Goal: Task Accomplishment & Management: Contribute content

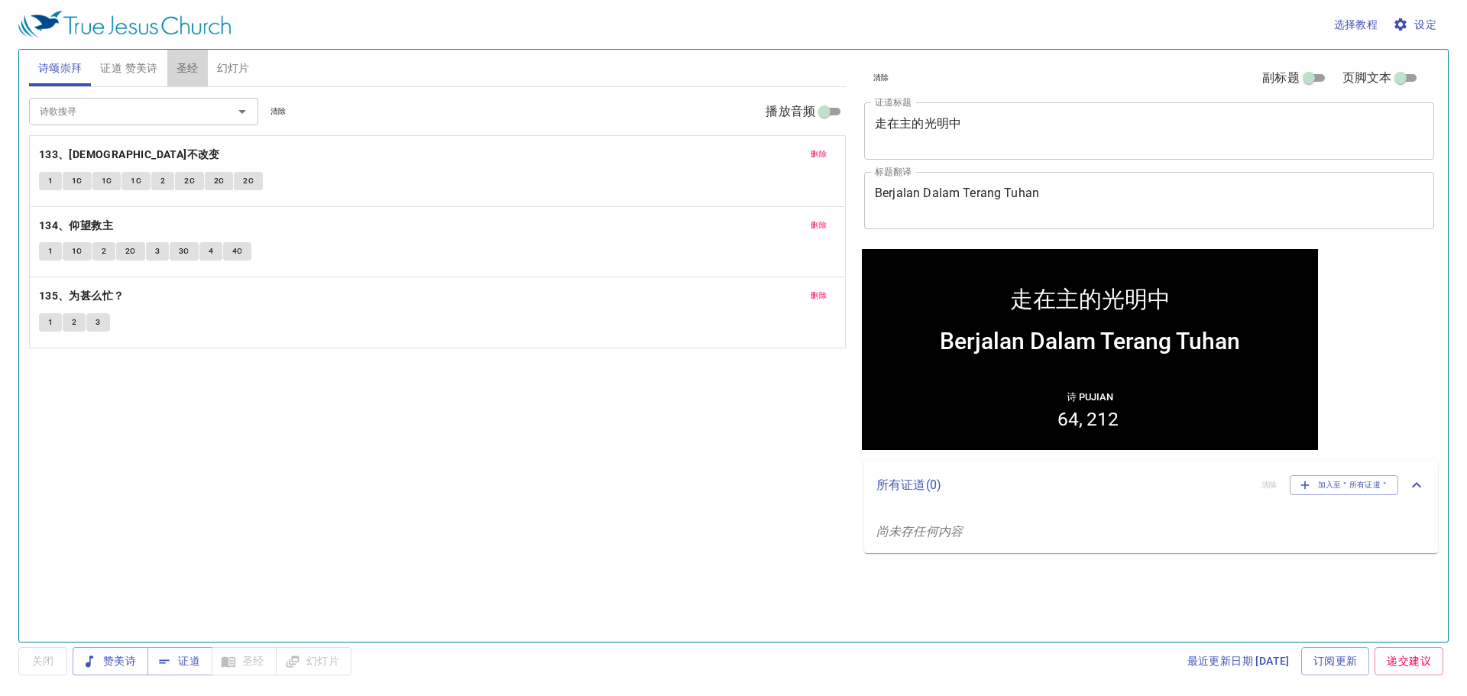
click at [192, 74] on span "圣经" at bounding box center [187, 68] width 22 height 19
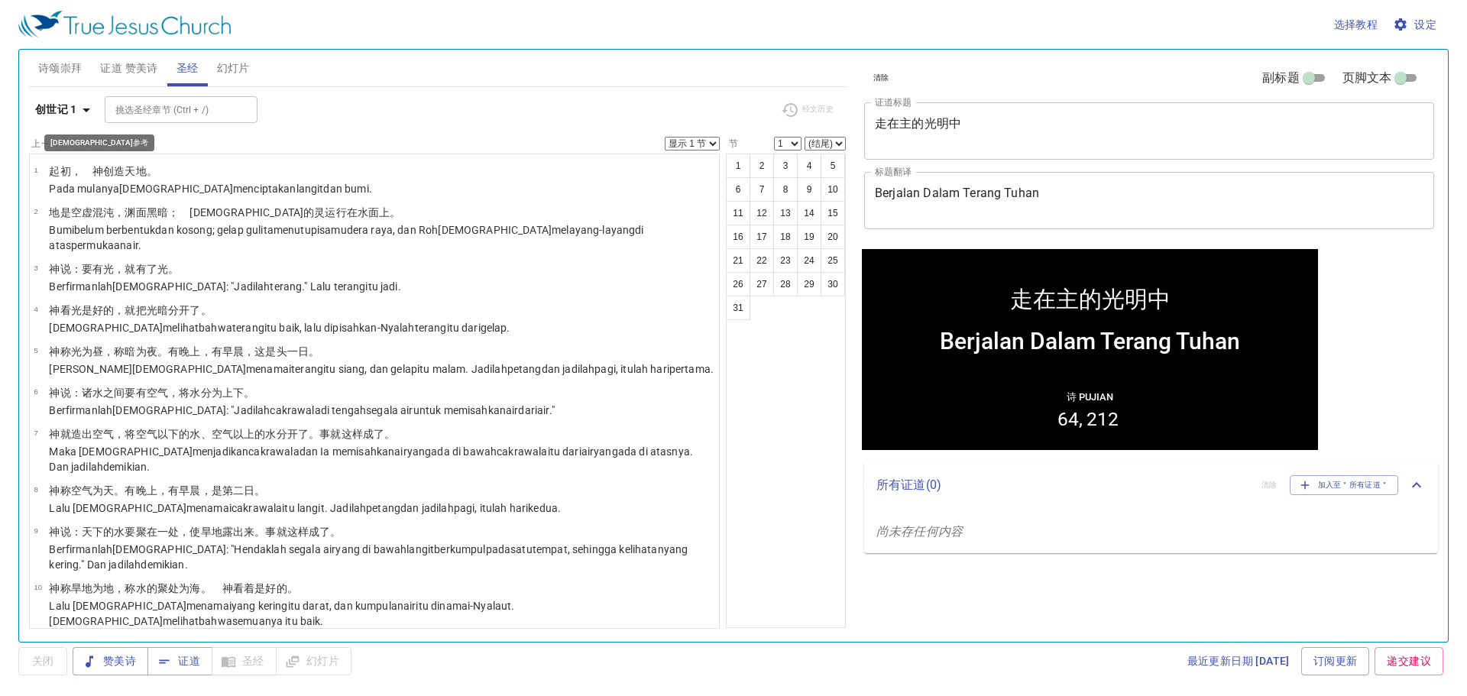
click at [70, 115] on b "创世记 1" at bounding box center [56, 109] width 42 height 19
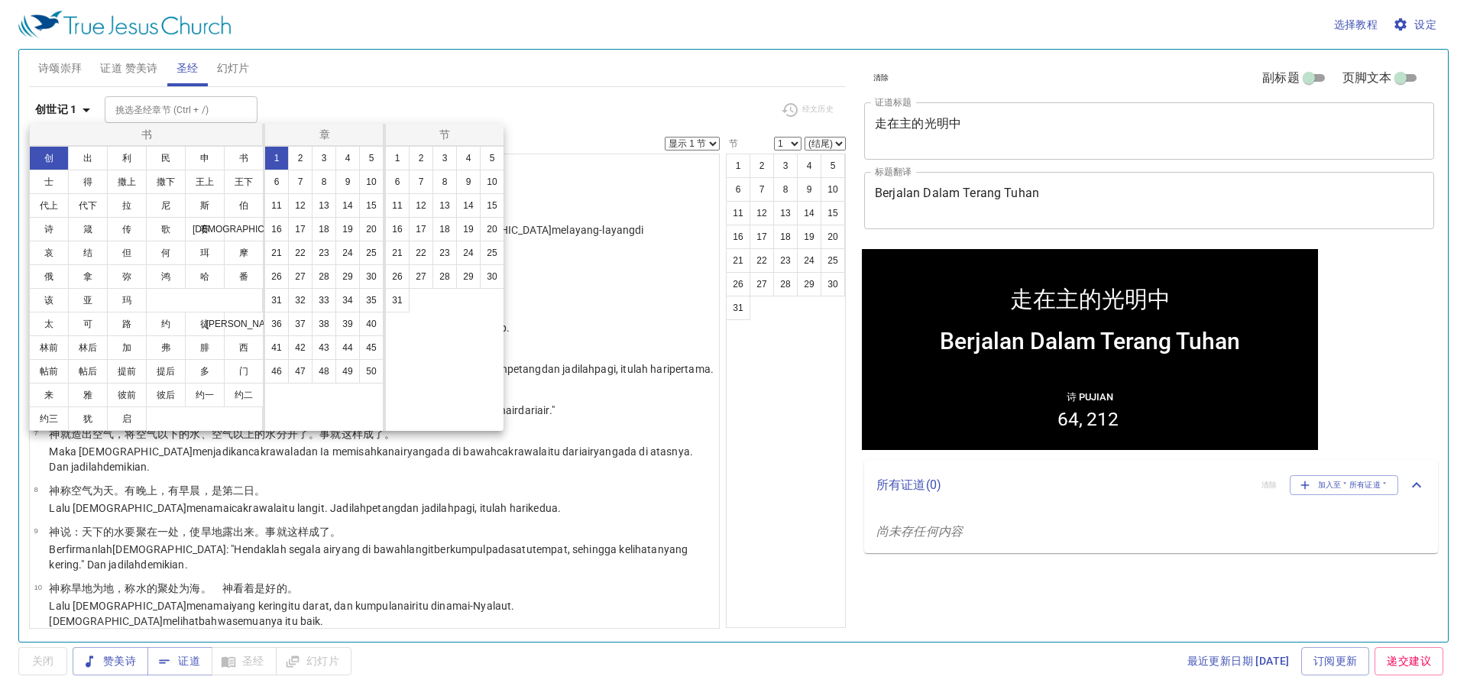
click at [571, 123] on div at bounding box center [733, 348] width 1467 height 696
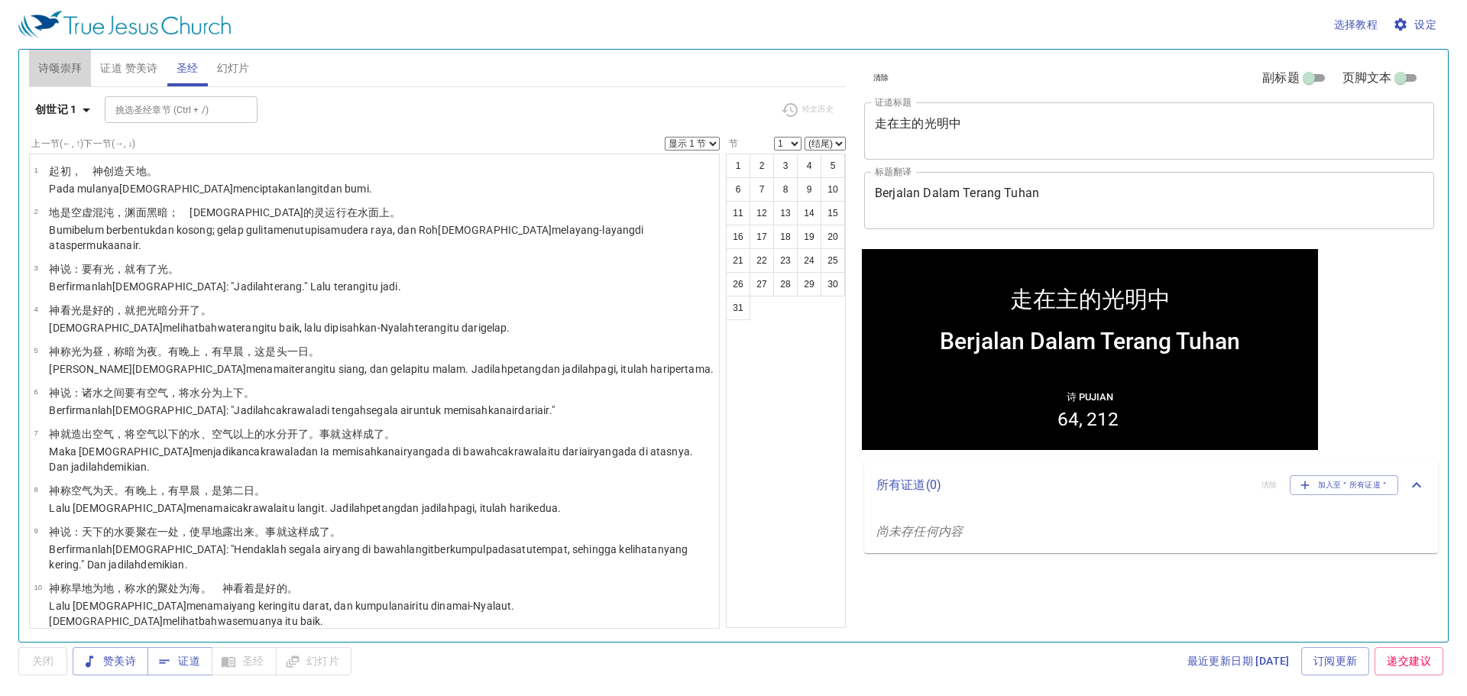
click at [60, 73] on span "诗颂崇拜" at bounding box center [60, 68] width 44 height 19
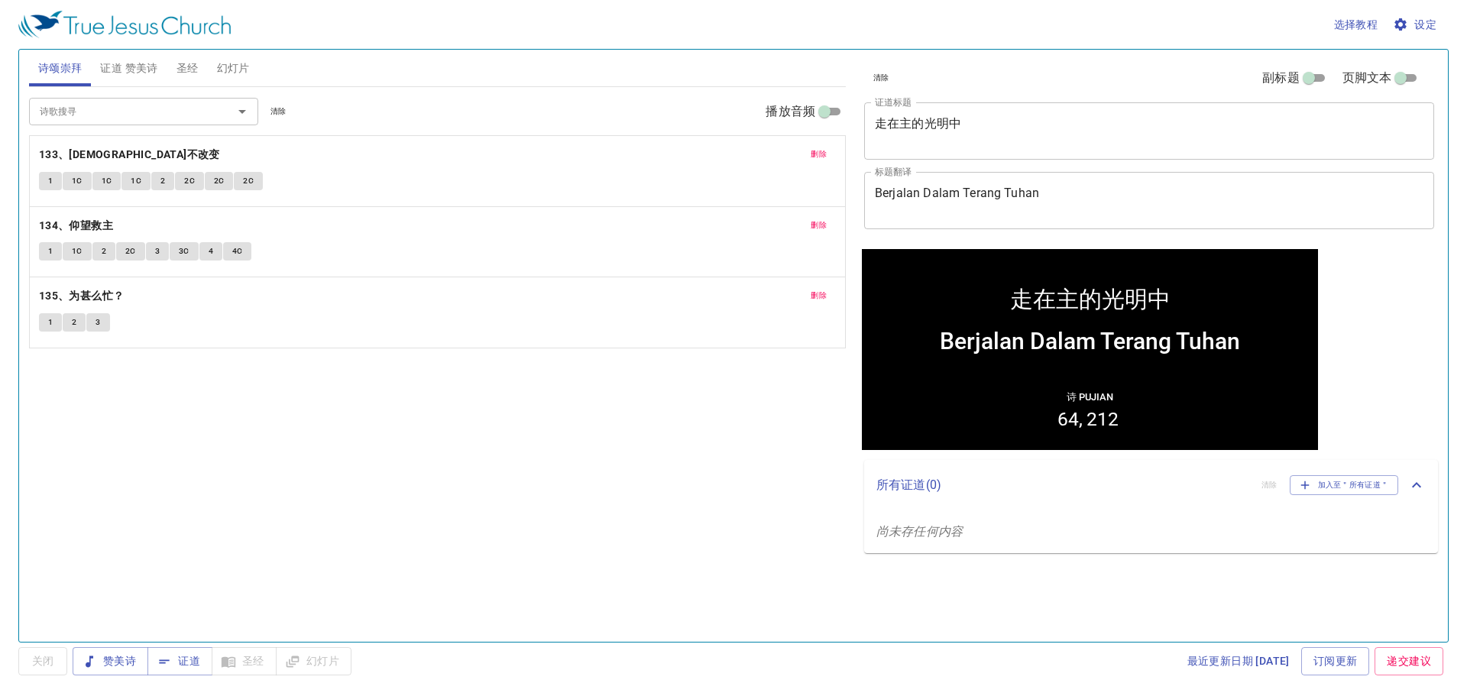
click at [49, 182] on span "1" at bounding box center [50, 181] width 5 height 14
click at [187, 70] on span "圣经" at bounding box center [187, 68] width 22 height 19
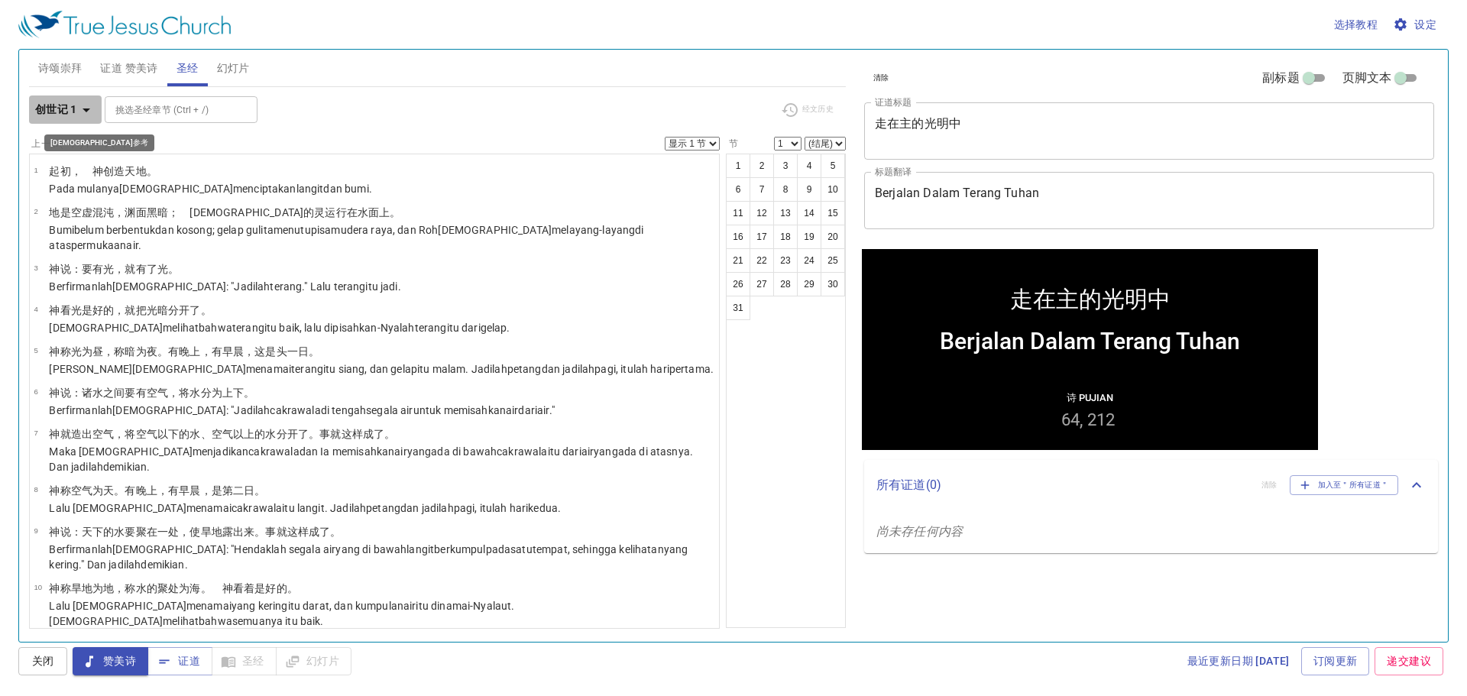
click at [80, 113] on icon "button" at bounding box center [86, 110] width 18 height 18
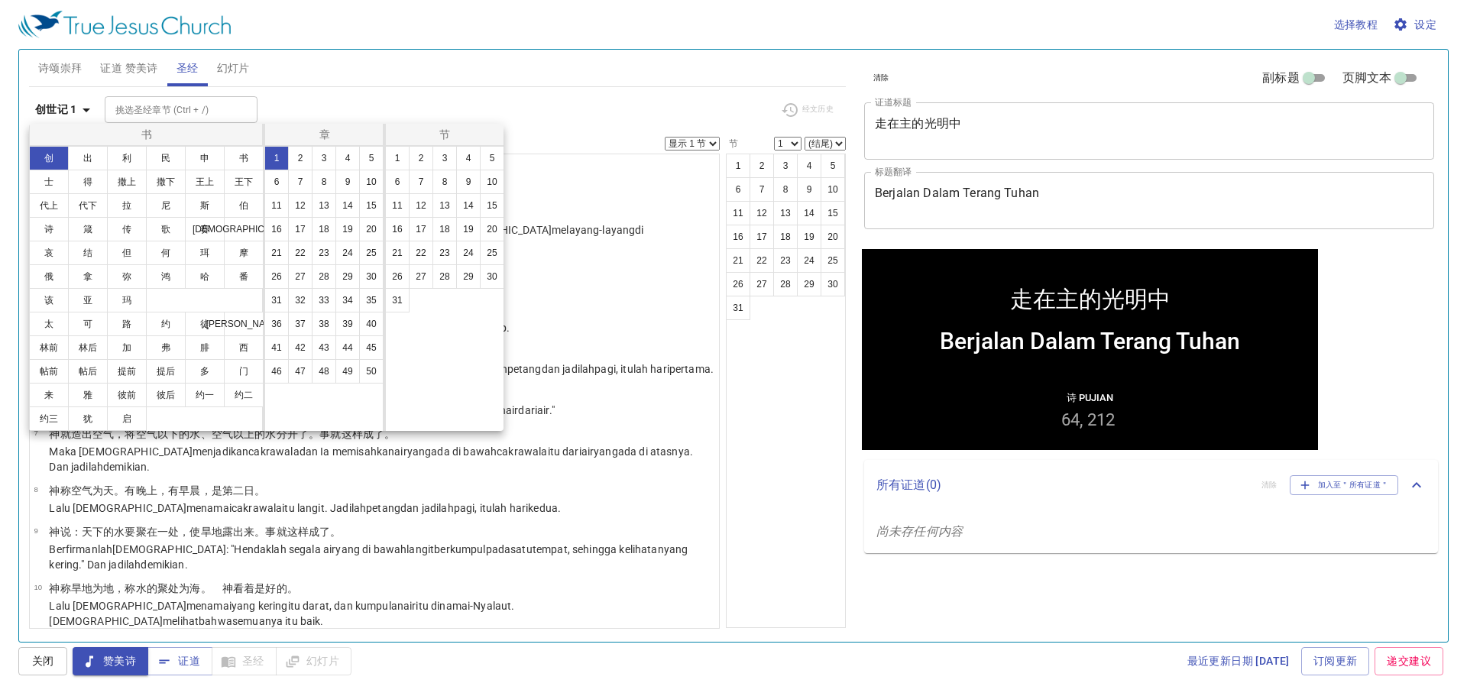
click at [585, 130] on div at bounding box center [733, 348] width 1467 height 696
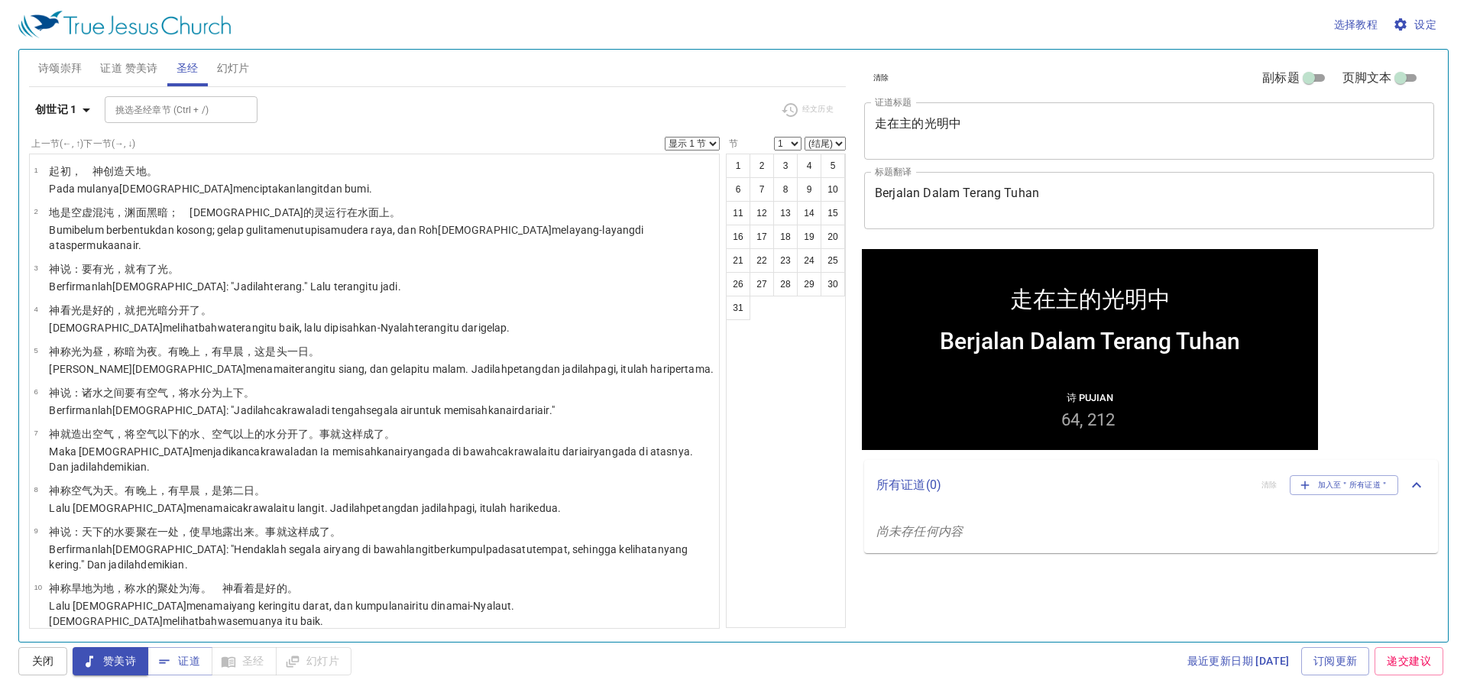
click at [73, 65] on span "诗颂崇拜" at bounding box center [60, 68] width 44 height 19
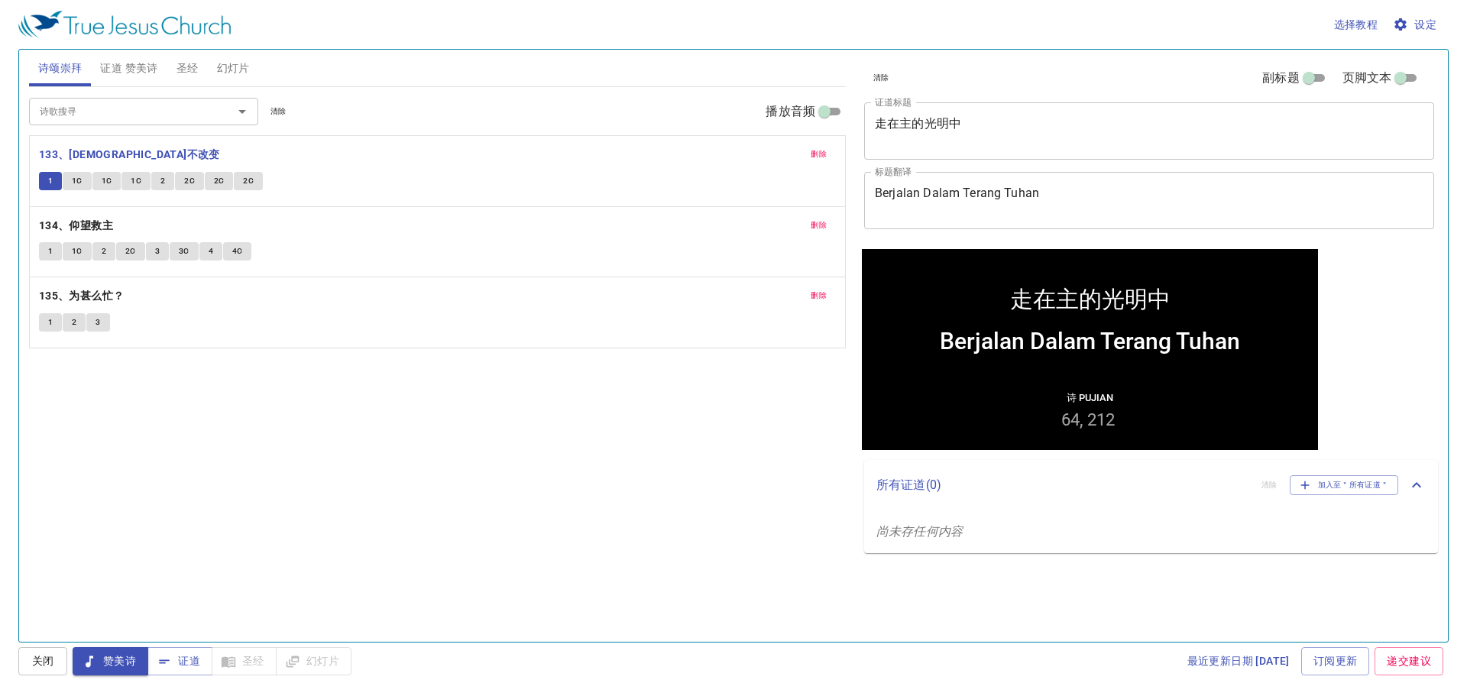
click at [809, 157] on button "删除" at bounding box center [818, 154] width 34 height 18
click at [815, 157] on span "删除" at bounding box center [819, 154] width 16 height 14
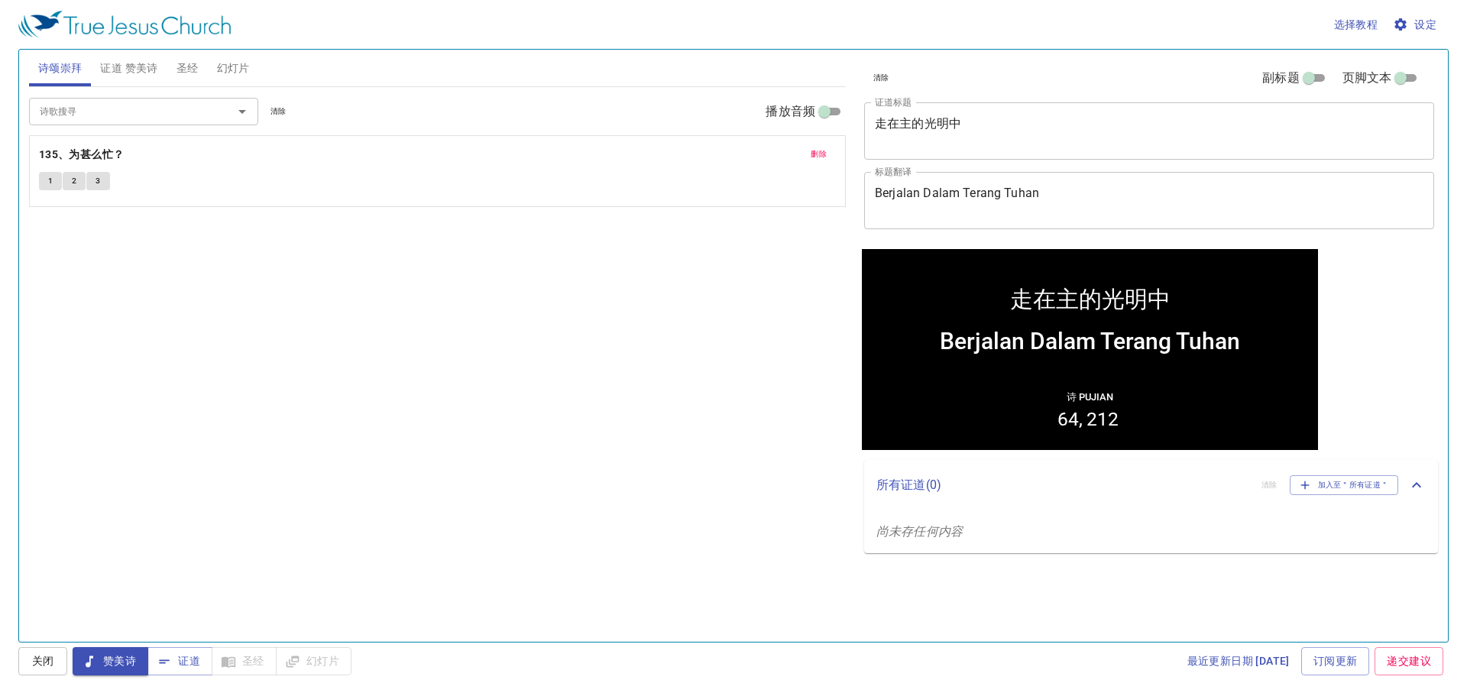
click at [815, 157] on span "删除" at bounding box center [819, 154] width 16 height 14
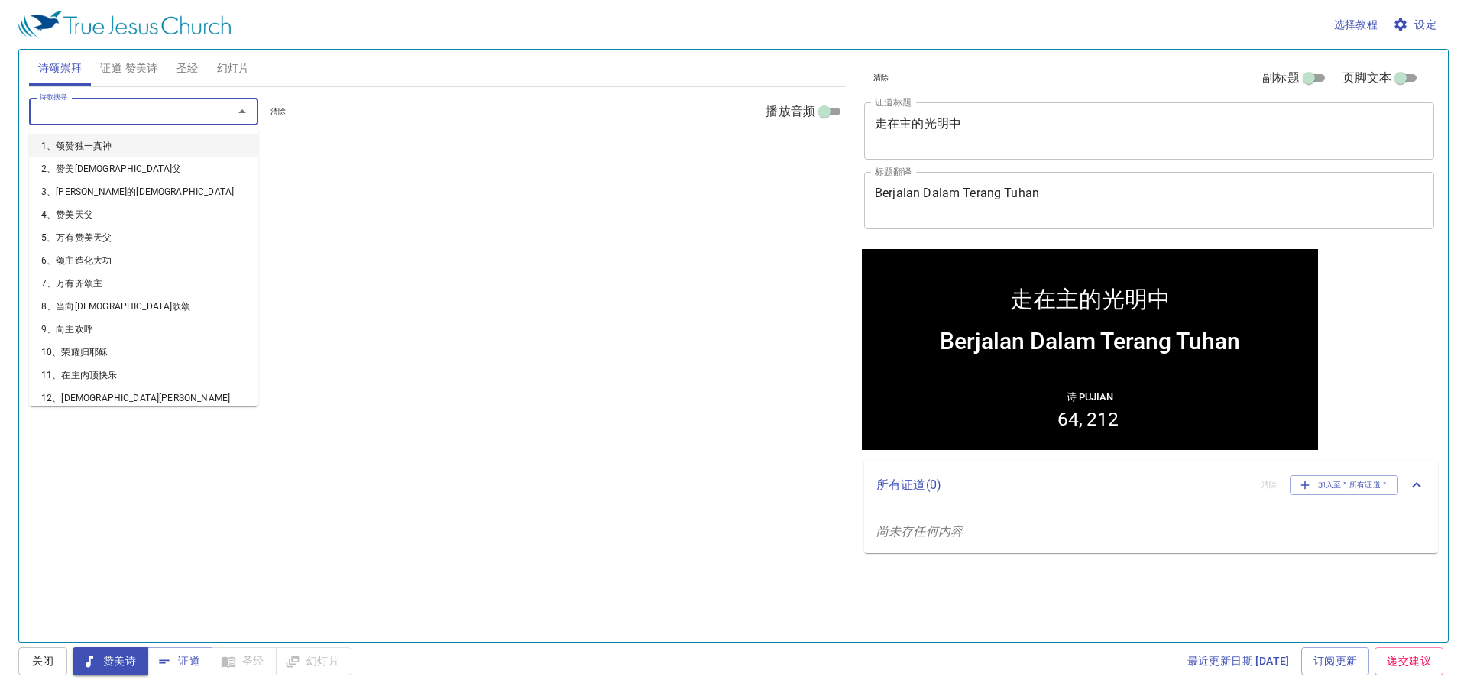
click at [121, 115] on input "诗歌搜寻" at bounding box center [121, 111] width 175 height 18
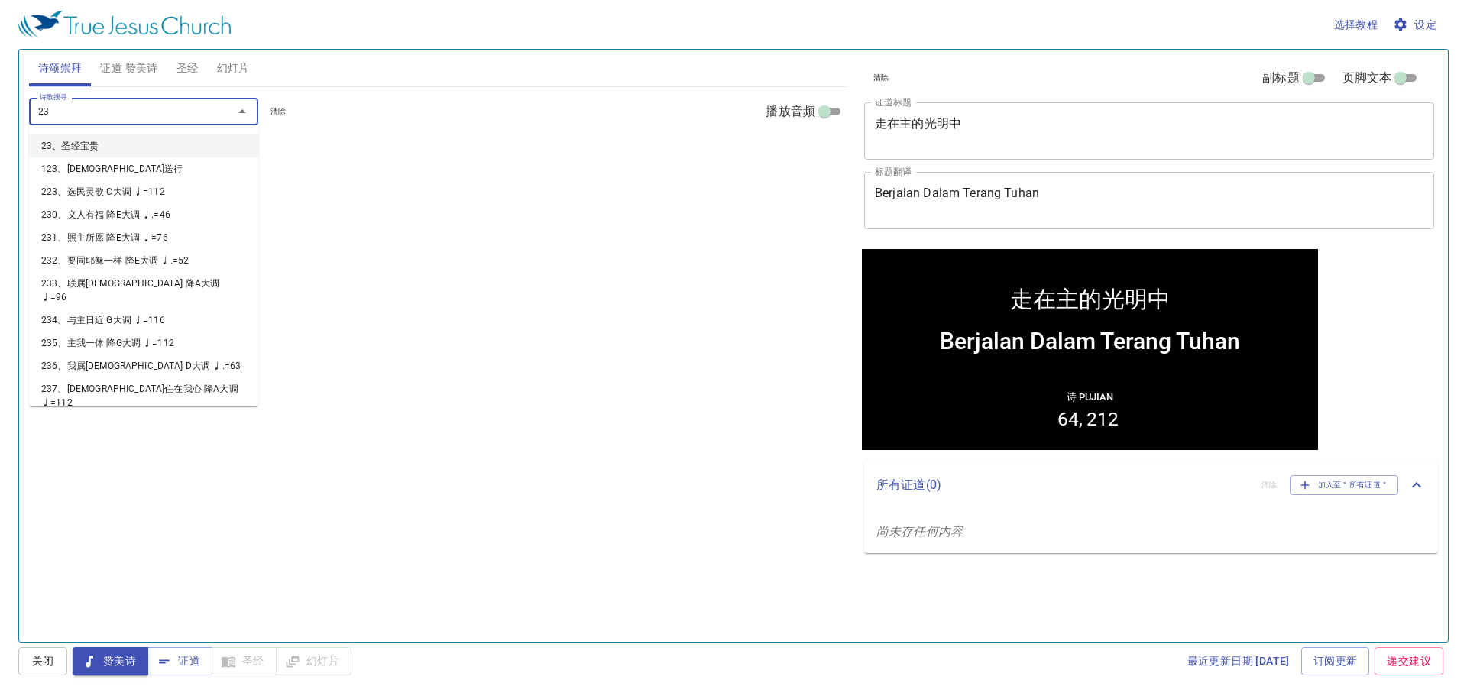
type input "237"
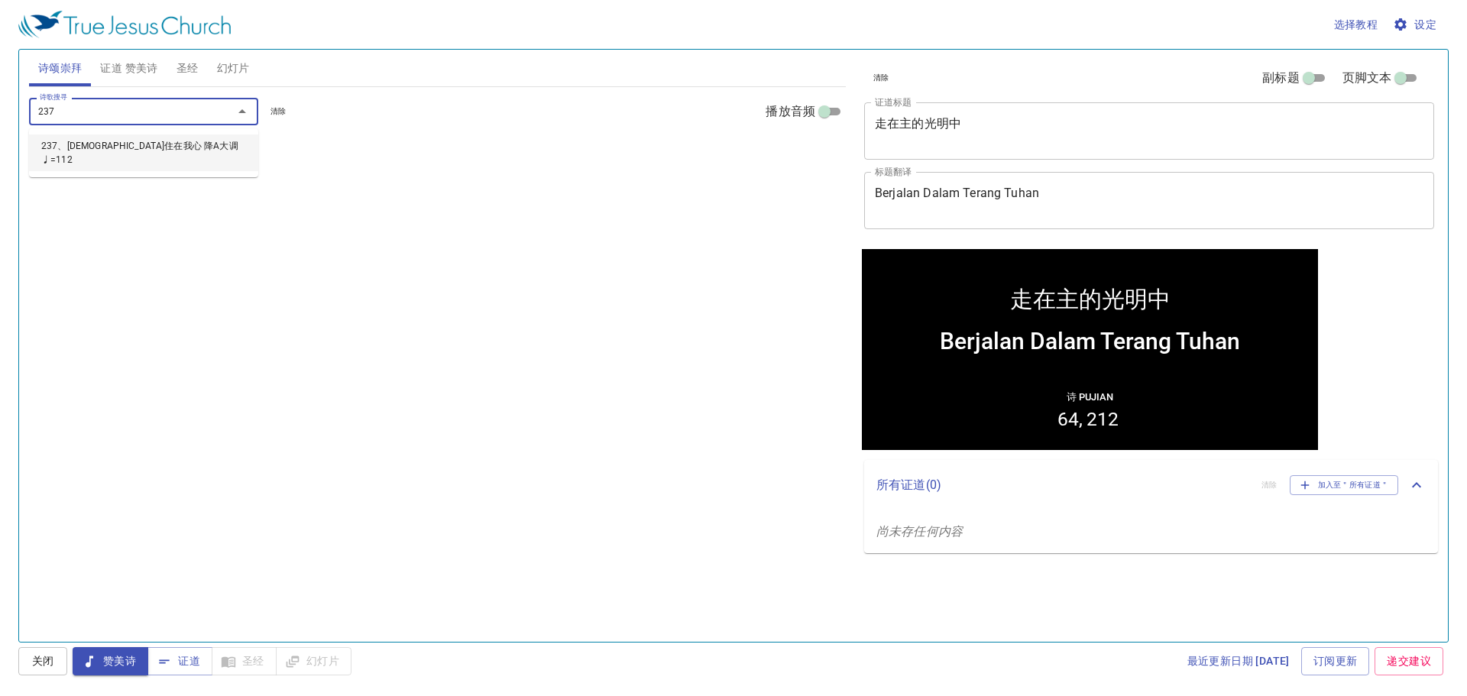
click at [134, 146] on li "237、[DEMOGRAPHIC_DATA]住在我心 降A大调 ♩=112" at bounding box center [143, 152] width 229 height 37
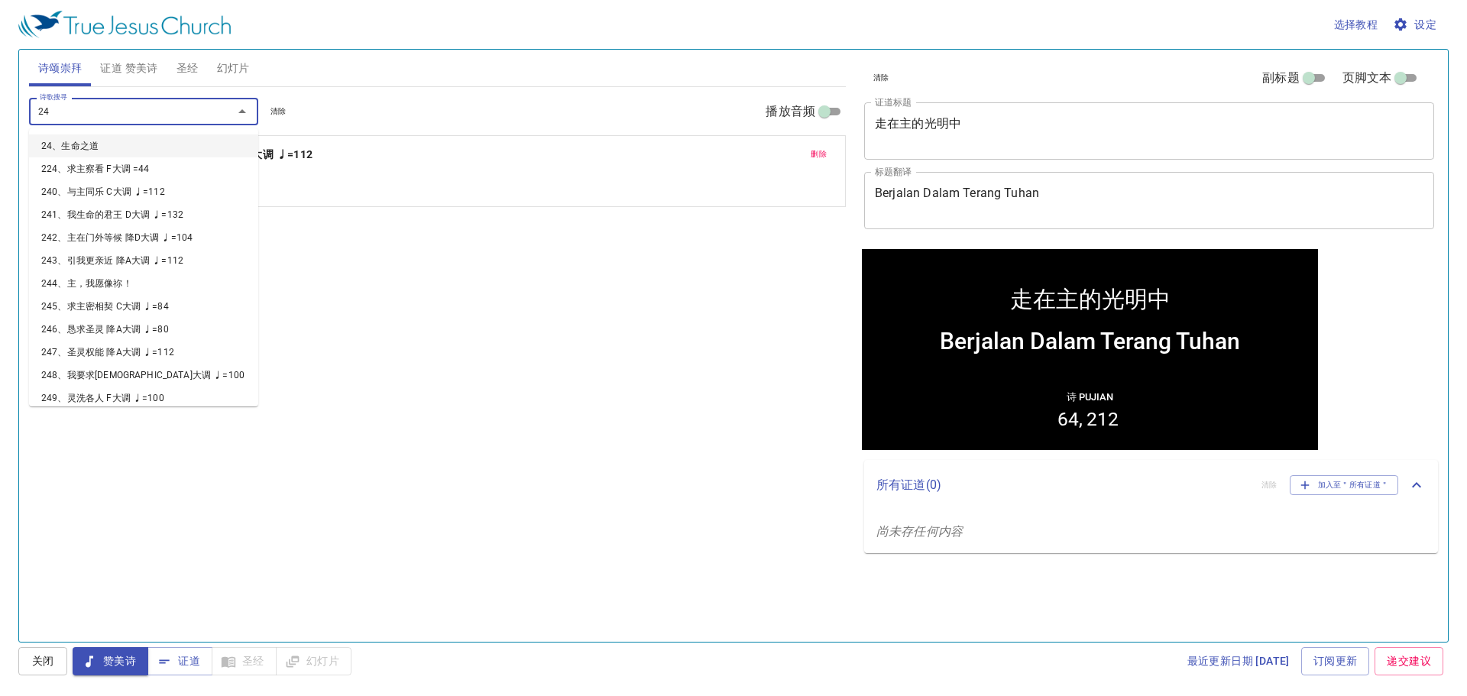
type input "240"
type input "265"
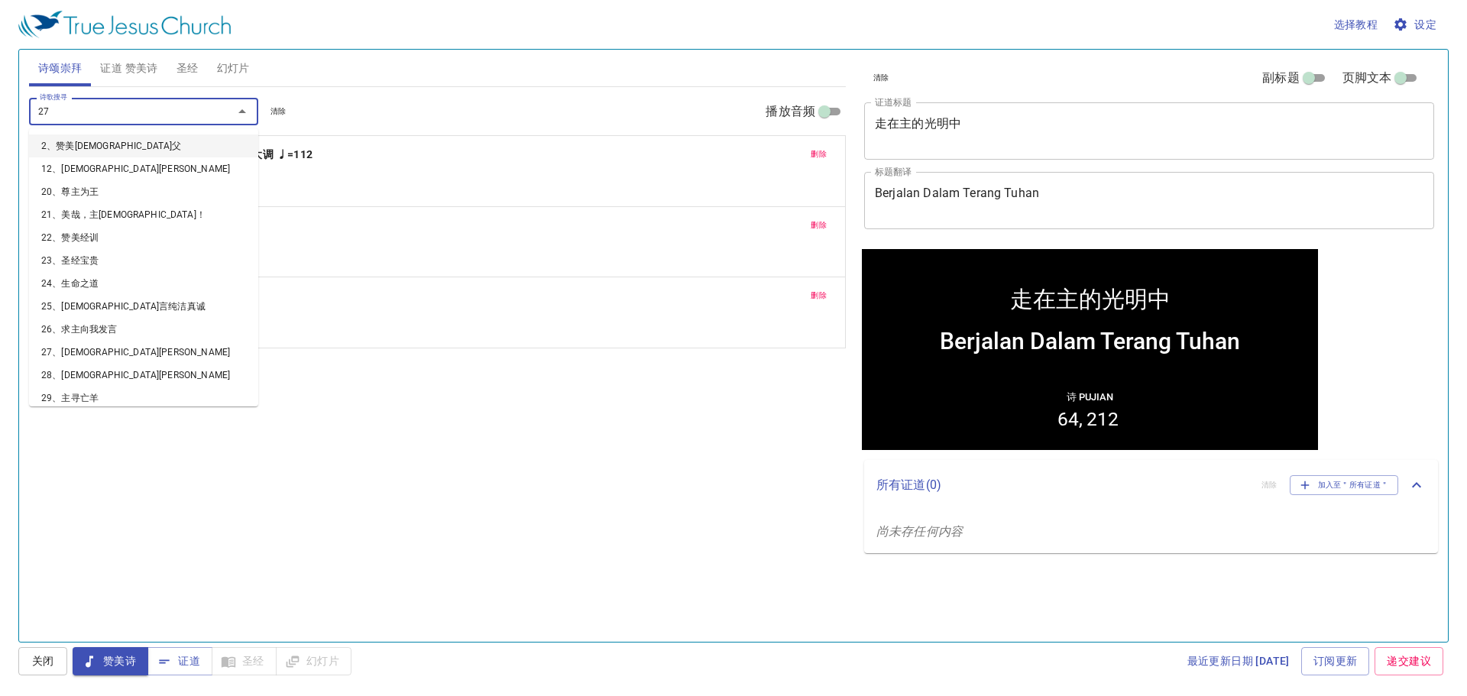
type input "275"
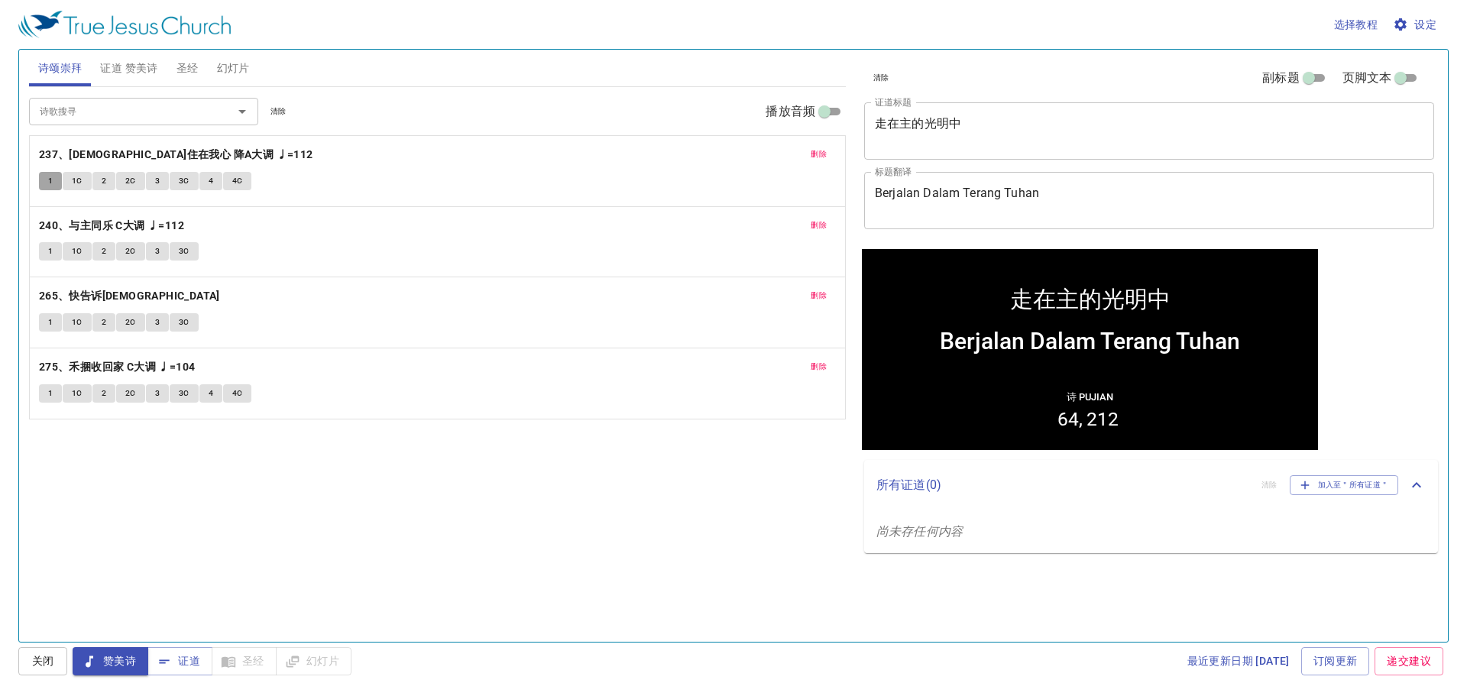
click at [50, 184] on span "1" at bounding box center [50, 181] width 5 height 14
click at [50, 176] on span "1" at bounding box center [50, 181] width 5 height 14
click at [48, 177] on span "1" at bounding box center [50, 181] width 5 height 14
click at [54, 183] on button "1" at bounding box center [50, 181] width 23 height 18
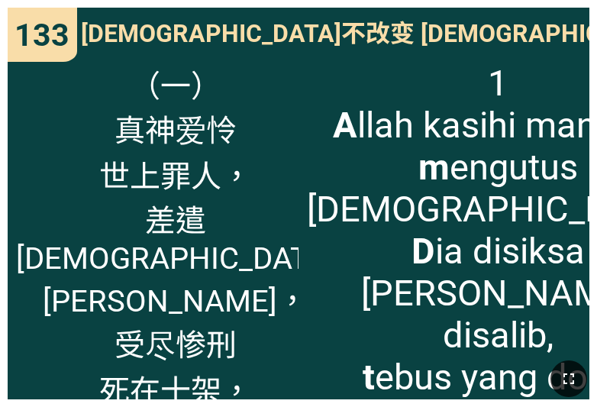
click at [564, 380] on icon "button" at bounding box center [569, 379] width 18 height 18
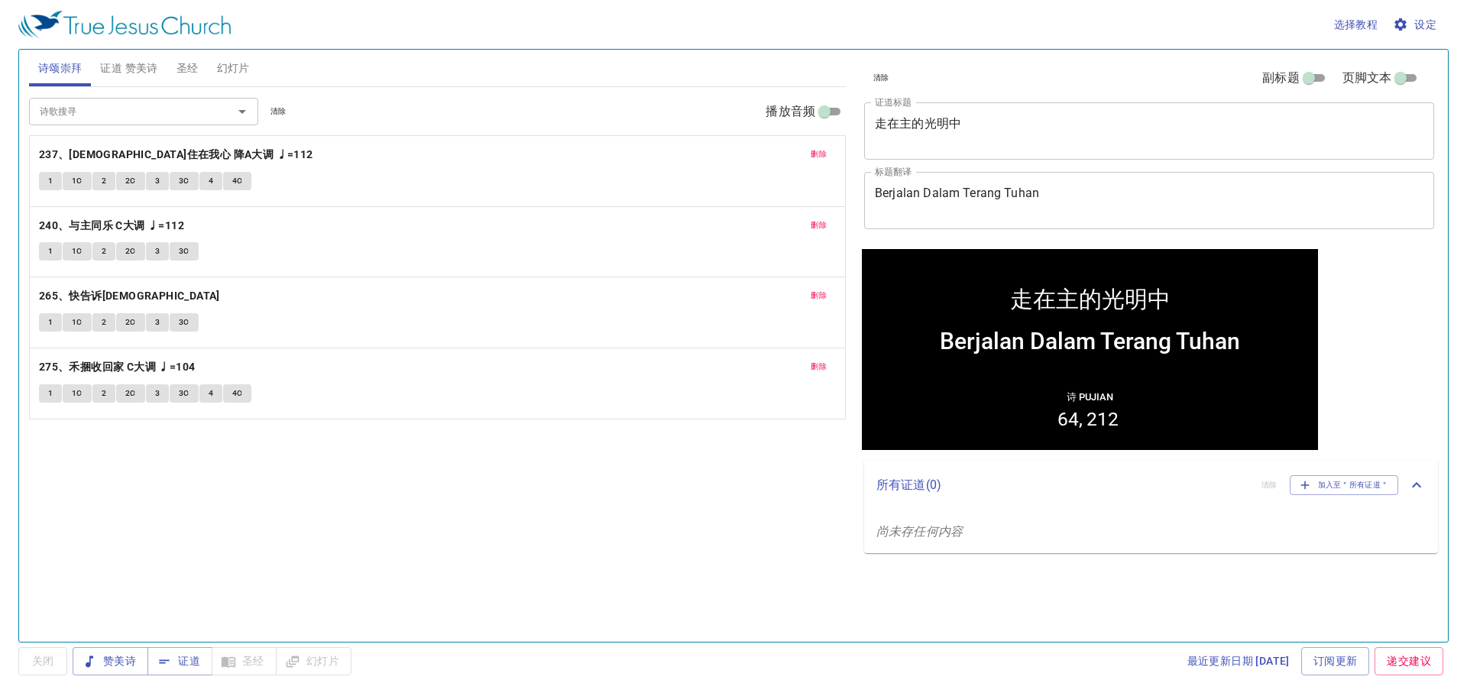
click at [41, 186] on button "1" at bounding box center [50, 181] width 23 height 18
click at [80, 180] on span "1C" at bounding box center [77, 181] width 11 height 14
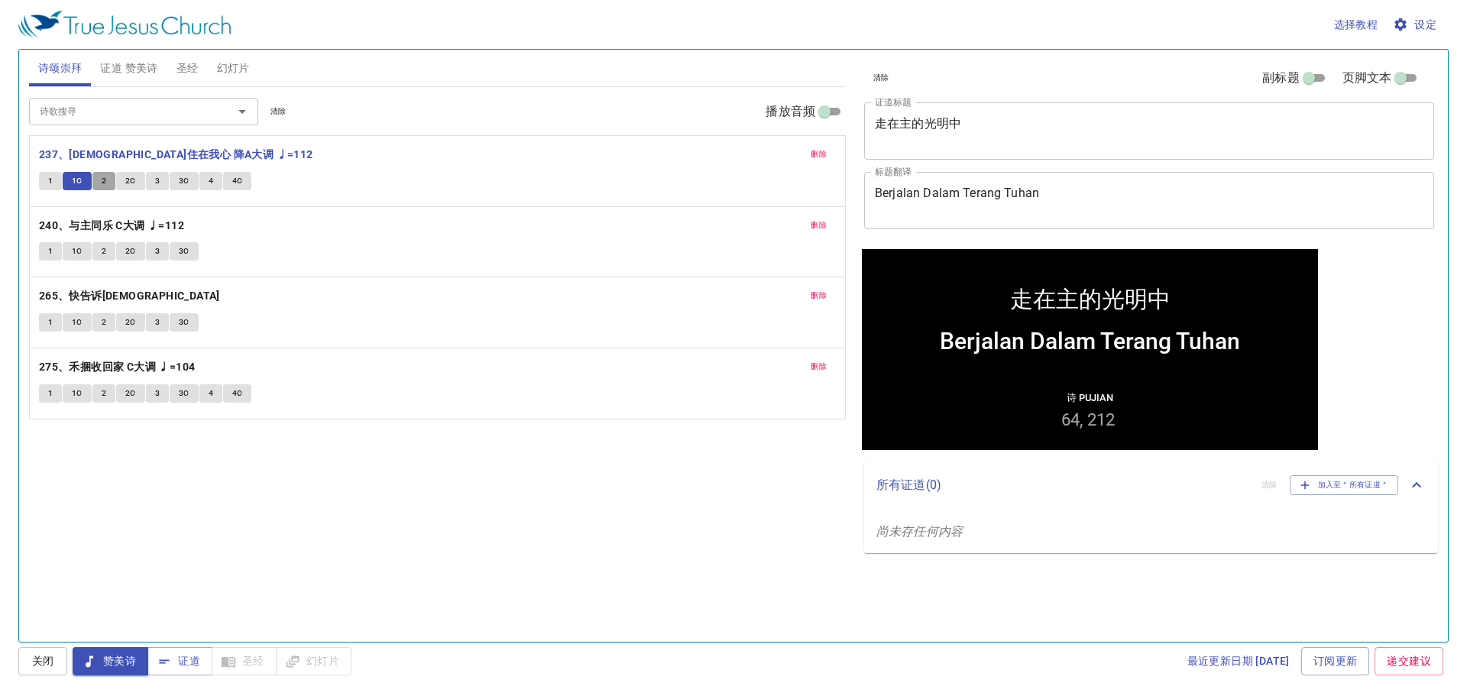
click at [102, 184] on span "2" at bounding box center [104, 181] width 5 height 14
click at [126, 184] on span "2C" at bounding box center [130, 181] width 11 height 14
click at [153, 185] on button "3" at bounding box center [157, 181] width 23 height 18
click at [177, 181] on button "3C" at bounding box center [184, 181] width 29 height 18
click at [212, 175] on button "4" at bounding box center [210, 181] width 23 height 18
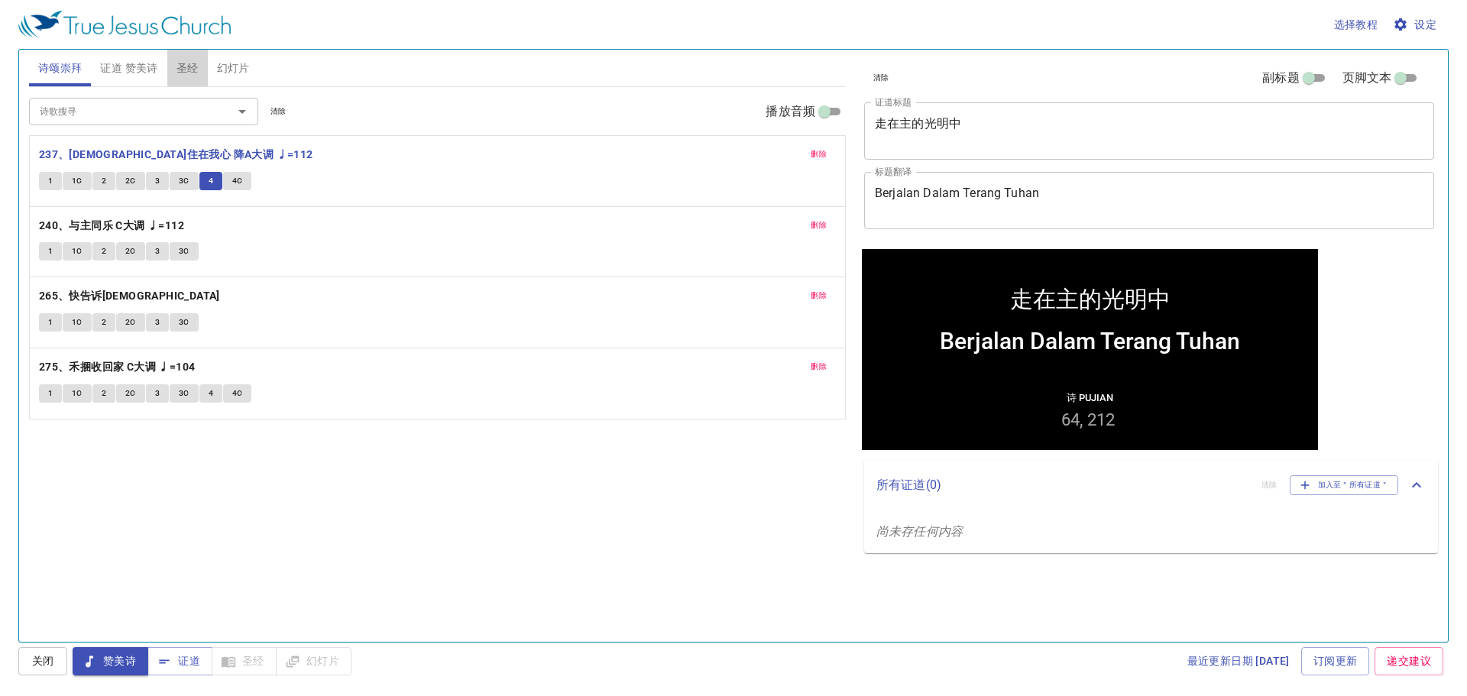
click at [181, 72] on span "圣经" at bounding box center [187, 68] width 22 height 19
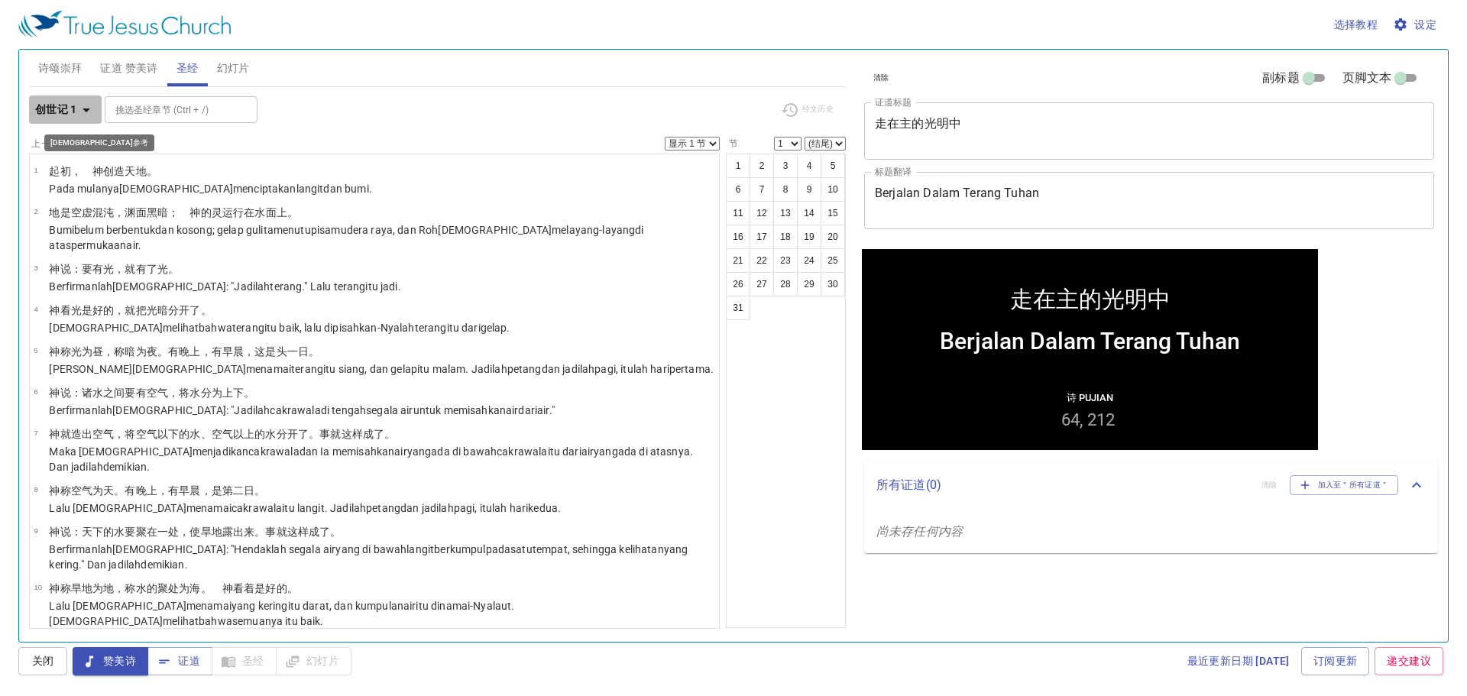
click at [78, 118] on icon "button" at bounding box center [86, 110] width 18 height 18
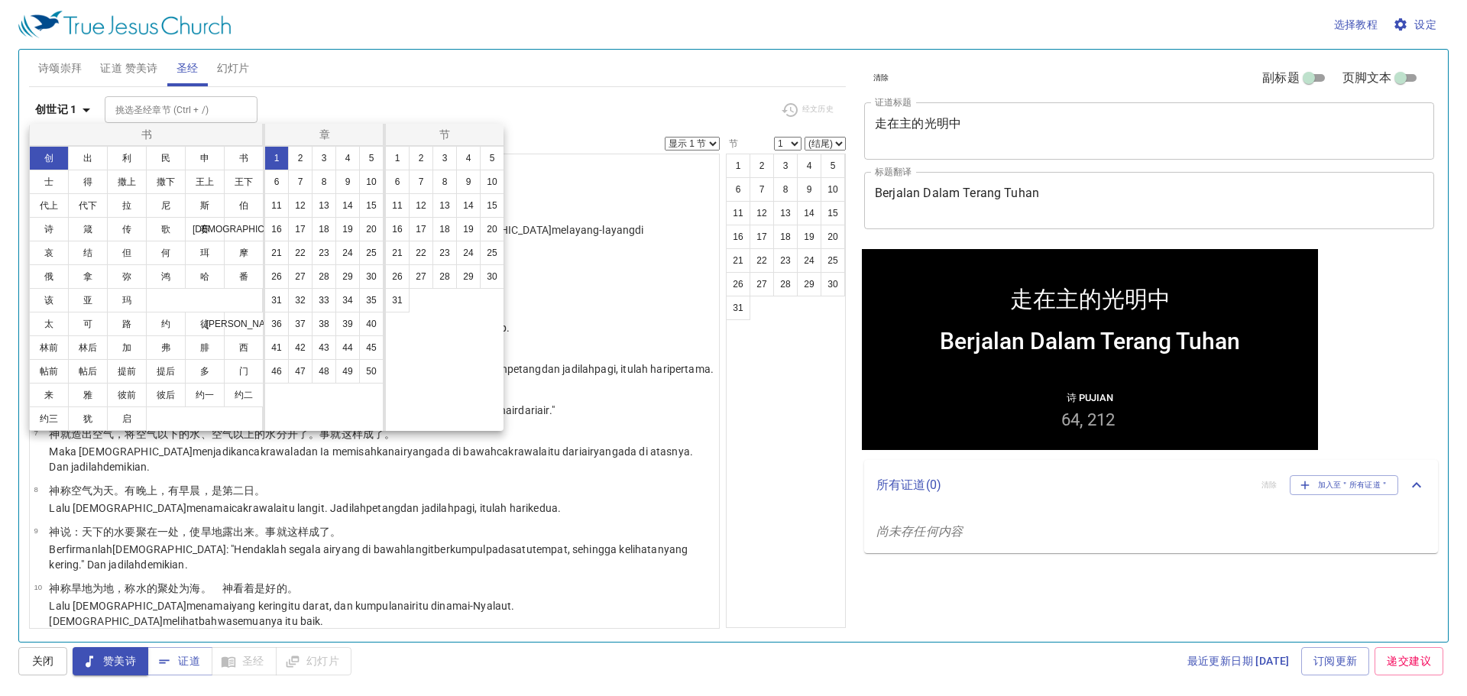
click at [409, 106] on div at bounding box center [733, 348] width 1467 height 696
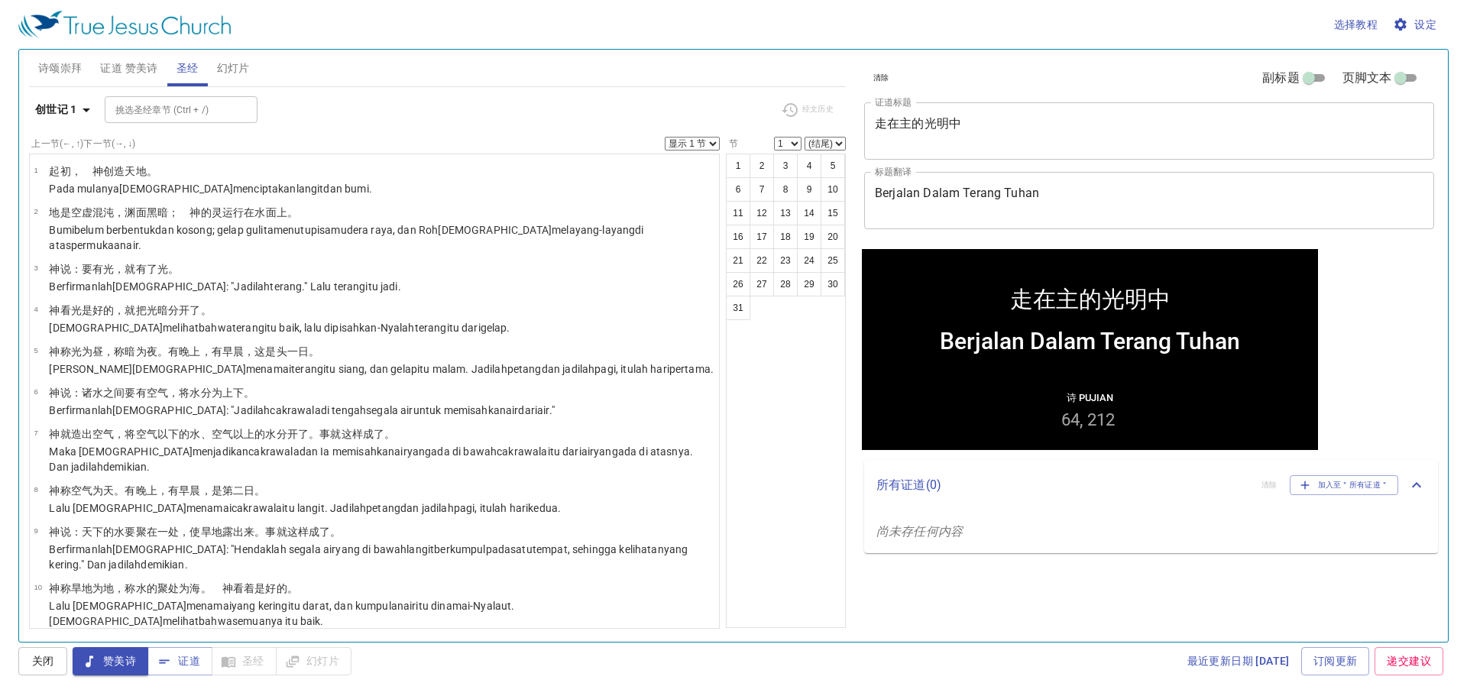
click at [75, 60] on span "诗颂崇拜" at bounding box center [60, 68] width 44 height 19
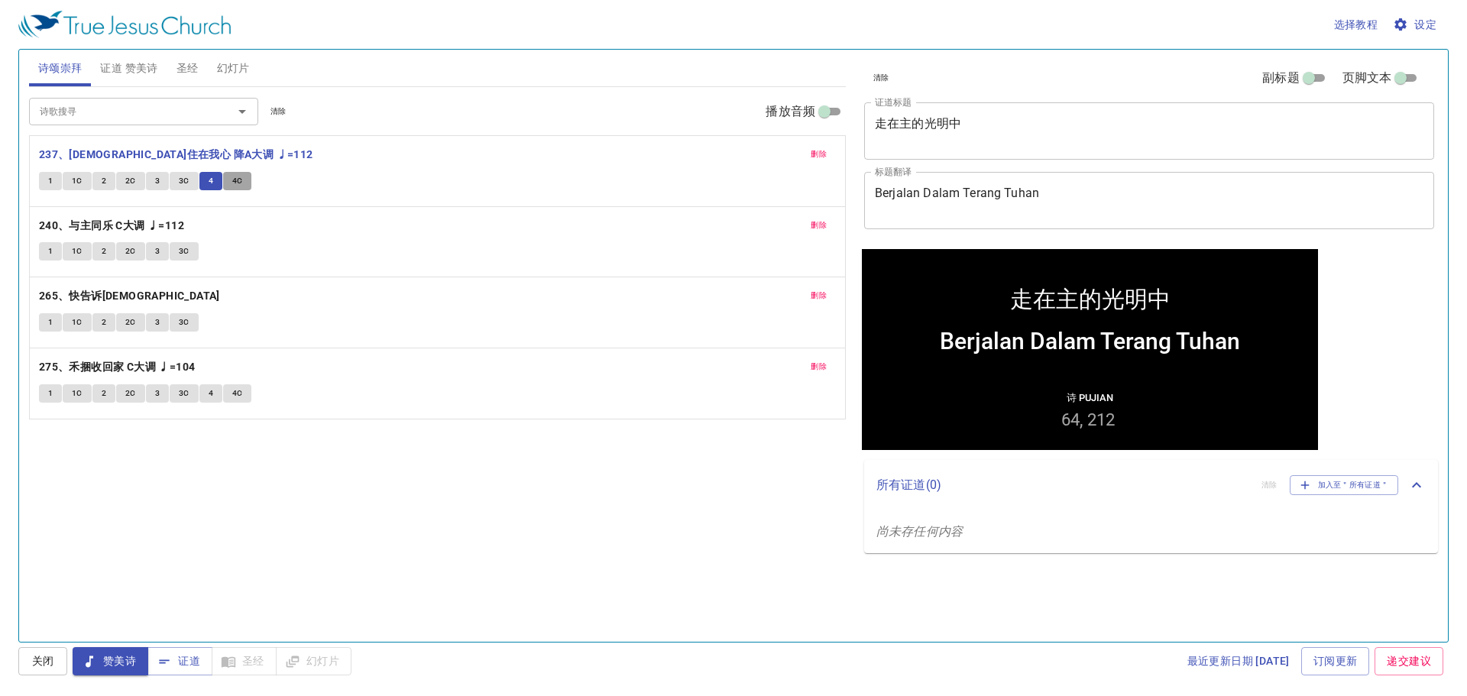
click at [241, 180] on button "4C" at bounding box center [237, 181] width 29 height 18
click at [53, 249] on span "1" at bounding box center [50, 251] width 5 height 14
click at [76, 253] on span "1C" at bounding box center [77, 251] width 11 height 14
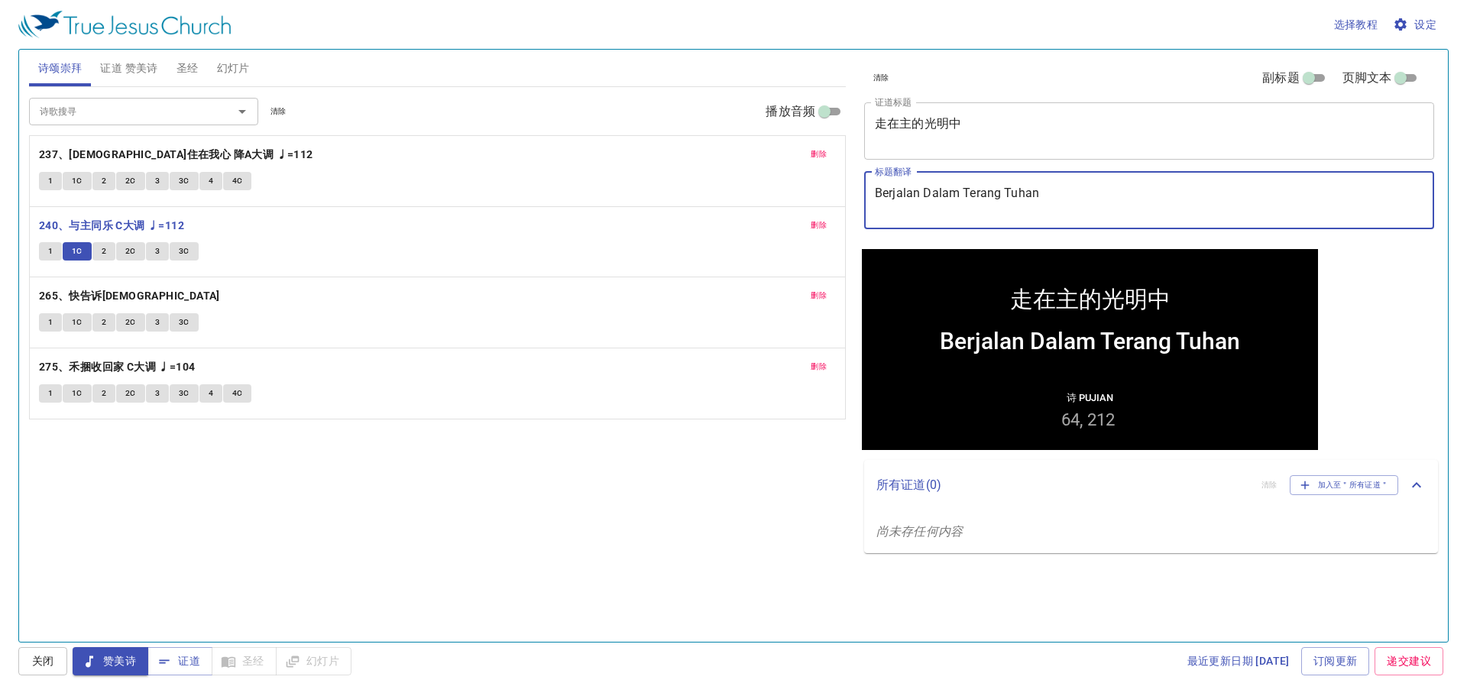
drag, startPoint x: 1048, startPoint y: 199, endPoint x: 869, endPoint y: 199, distance: 178.8
click at [869, 199] on div "Berjalan Dalam Terang Tuhan x 标题翻译" at bounding box center [1149, 200] width 570 height 57
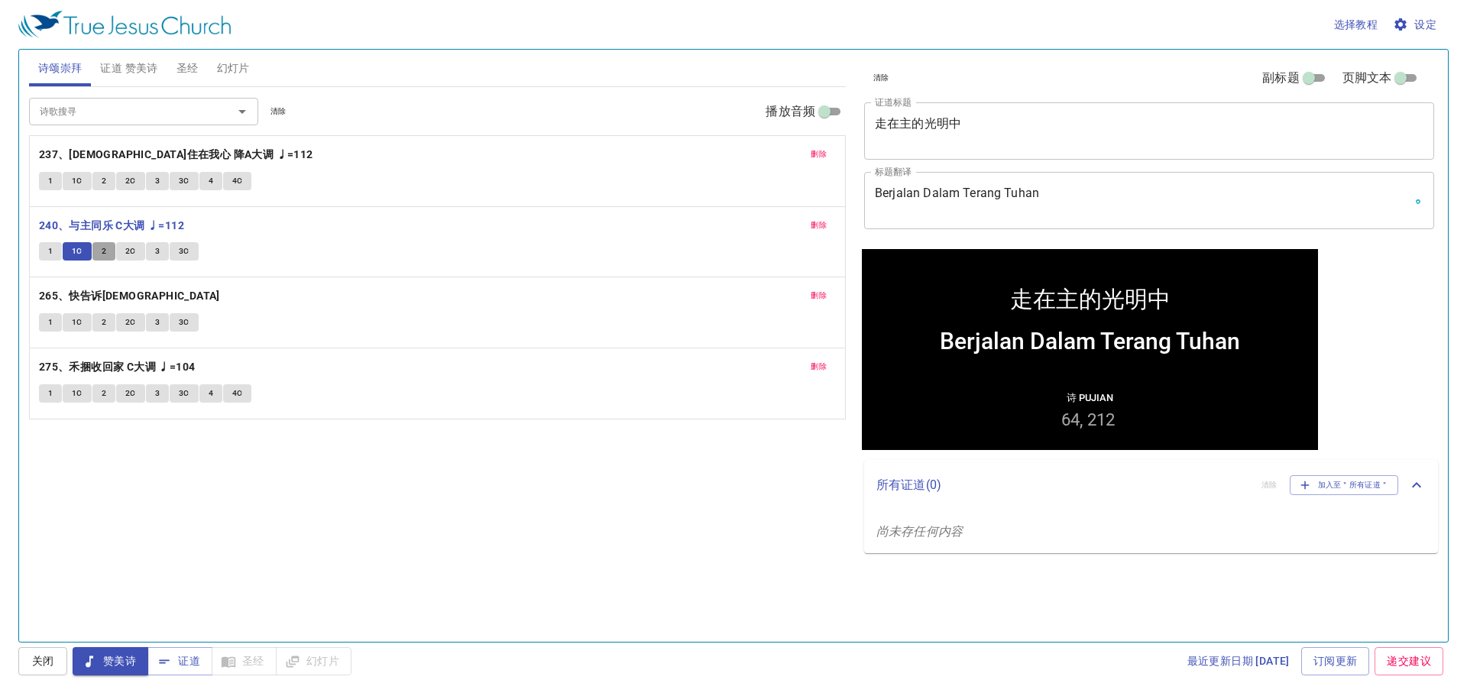
click at [103, 245] on span "2" at bounding box center [104, 251] width 5 height 14
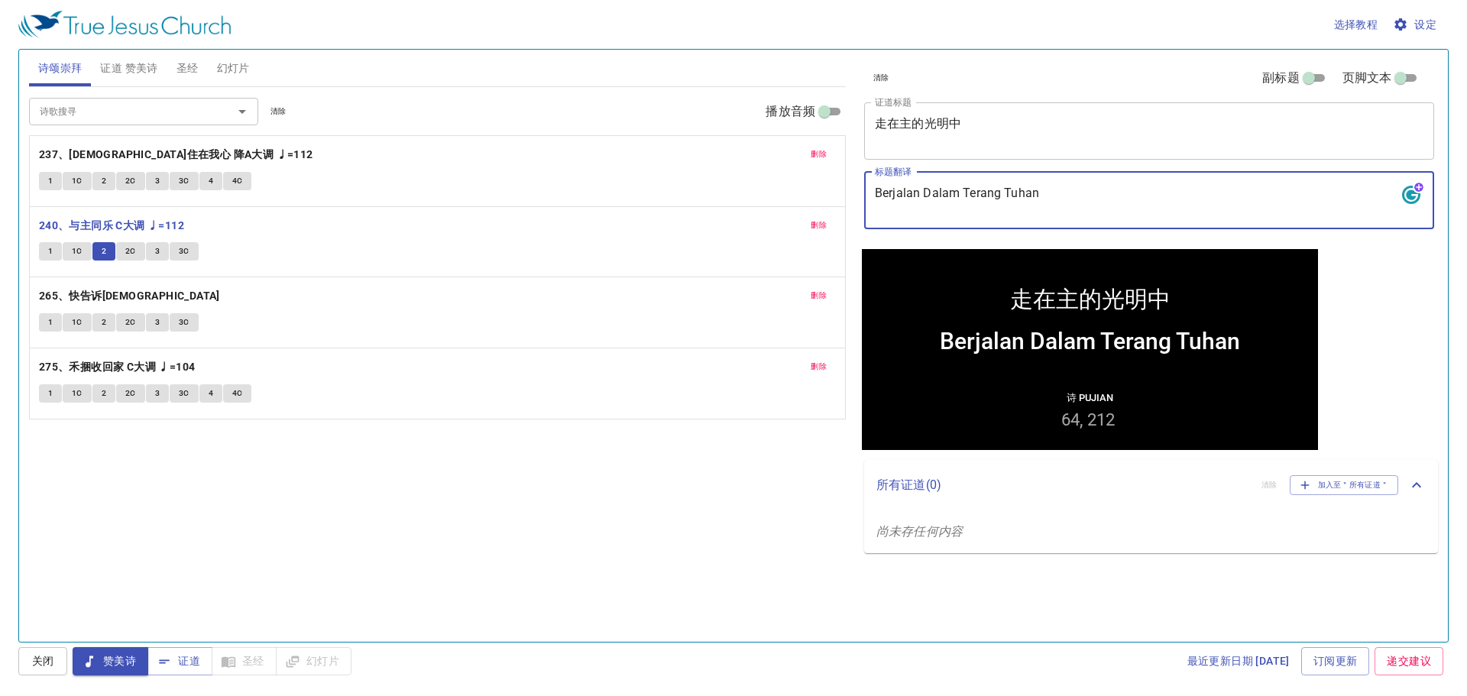
drag, startPoint x: 1023, startPoint y: 202, endPoint x: 894, endPoint y: 202, distance: 129.1
click at [892, 202] on textarea "Berjalan Dalam Terang Tuhan" at bounding box center [1149, 200] width 549 height 29
drag, startPoint x: 1044, startPoint y: 193, endPoint x: 879, endPoint y: 186, distance: 165.1
click at [879, 186] on textarea "Berjalan Dalam Terang Tuhan" at bounding box center [1149, 200] width 549 height 29
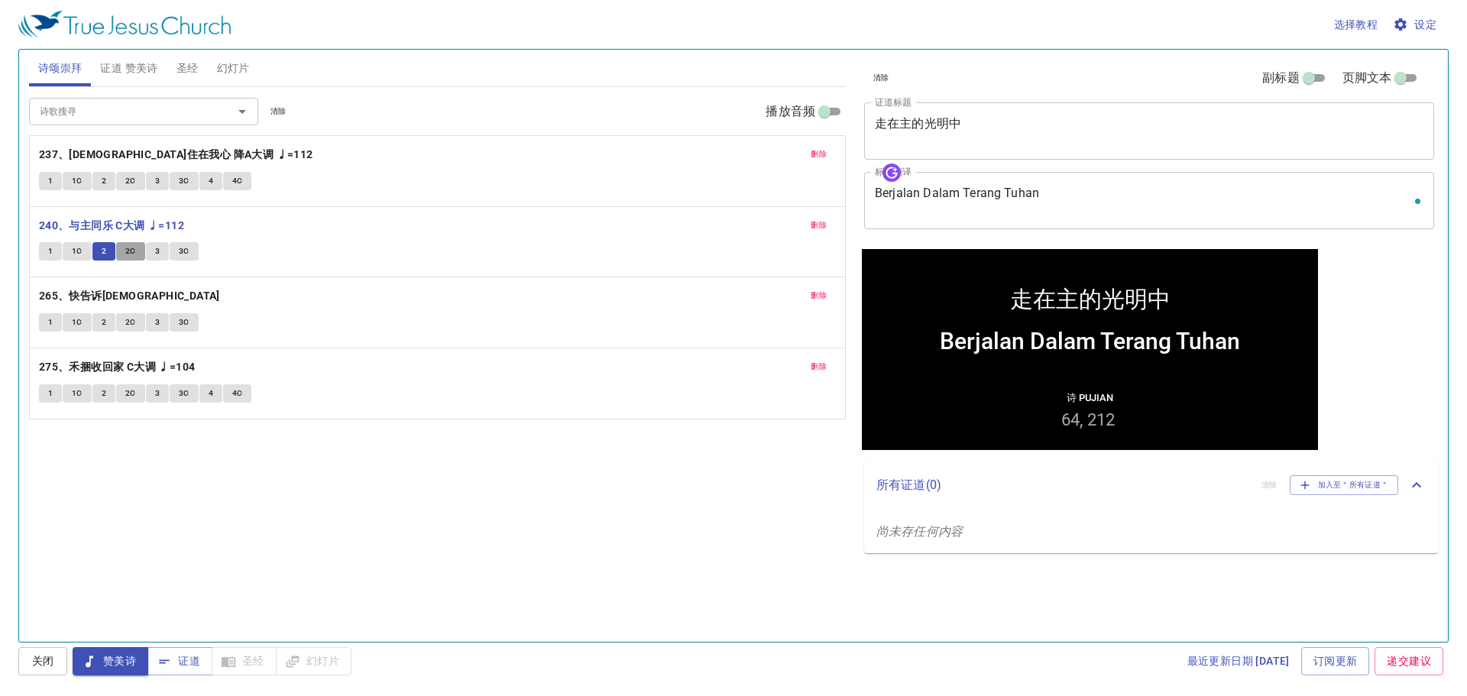
click at [125, 252] on span "2C" at bounding box center [130, 251] width 11 height 14
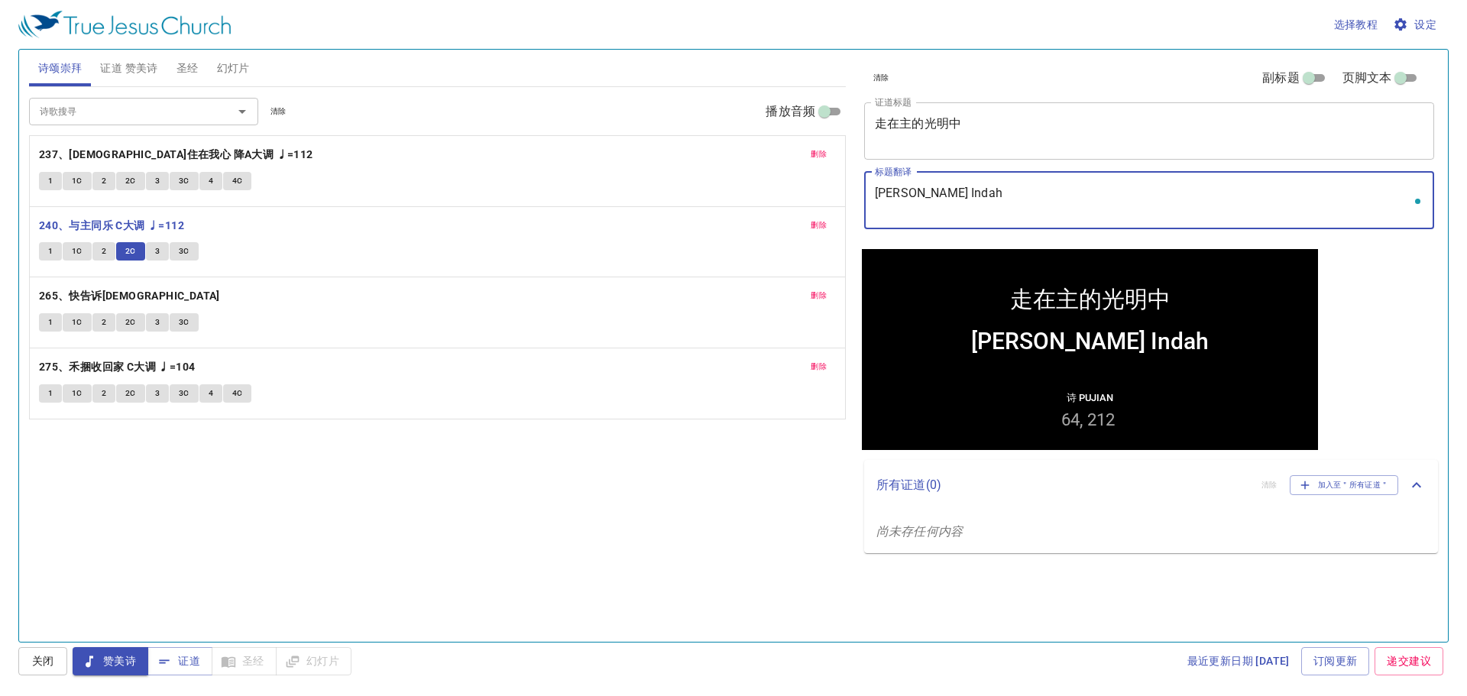
type textarea "Suasana Baik dan Indah"
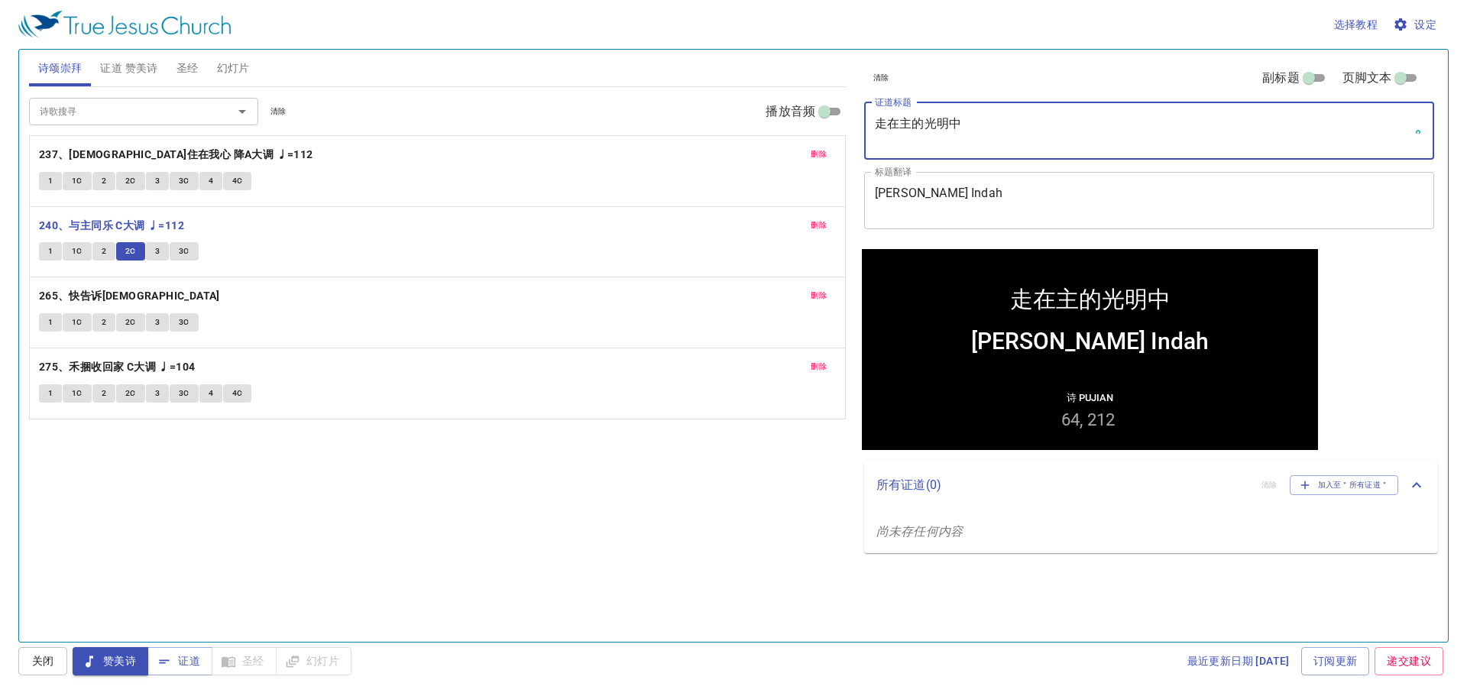
drag, startPoint x: 978, startPoint y: 125, endPoint x: 878, endPoint y: 121, distance: 100.1
click at [878, 121] on textarea "走在主的光明中" at bounding box center [1149, 130] width 549 height 29
click at [155, 254] on span "3" at bounding box center [157, 251] width 5 height 14
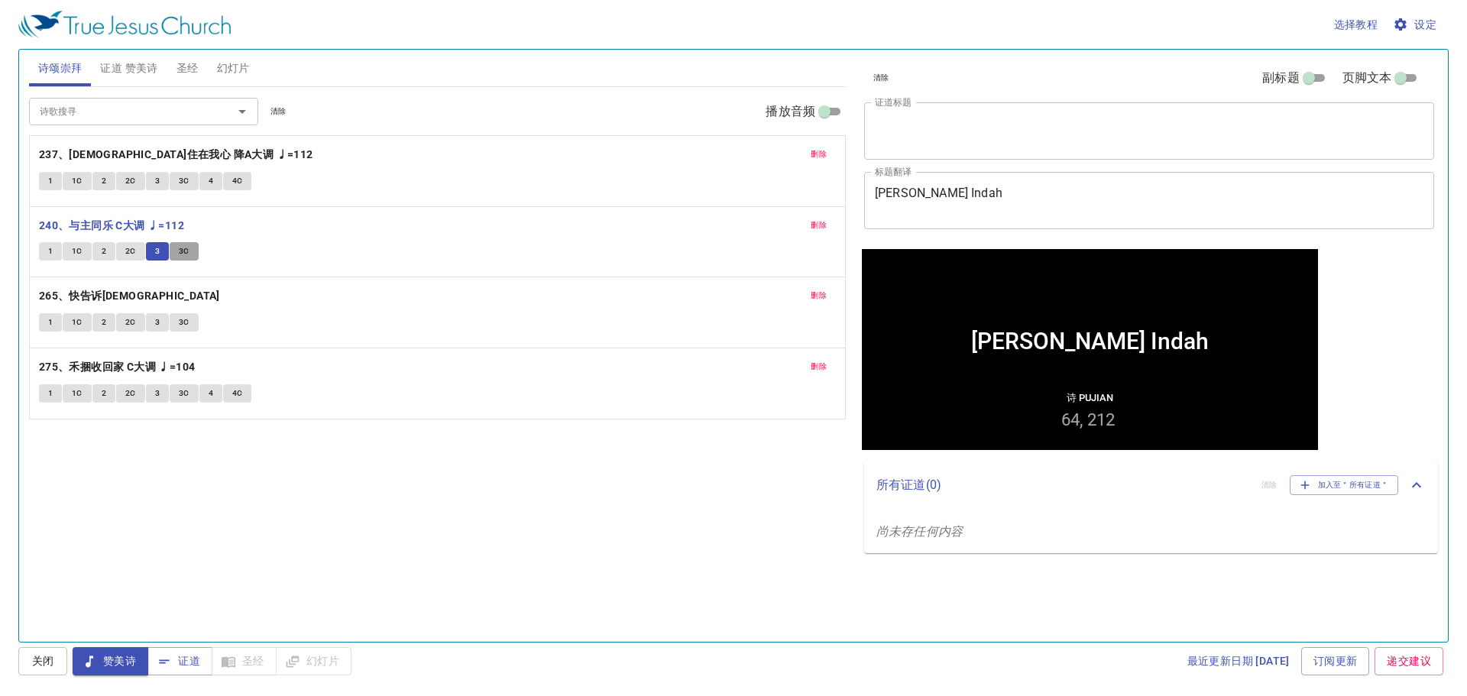
click at [192, 248] on button "3C" at bounding box center [184, 251] width 29 height 18
click at [48, 325] on span "1" at bounding box center [50, 323] width 5 height 14
click at [83, 323] on button "1C" at bounding box center [77, 322] width 29 height 18
click at [105, 323] on span "2" at bounding box center [104, 323] width 5 height 14
click at [132, 322] on span "2C" at bounding box center [130, 323] width 11 height 14
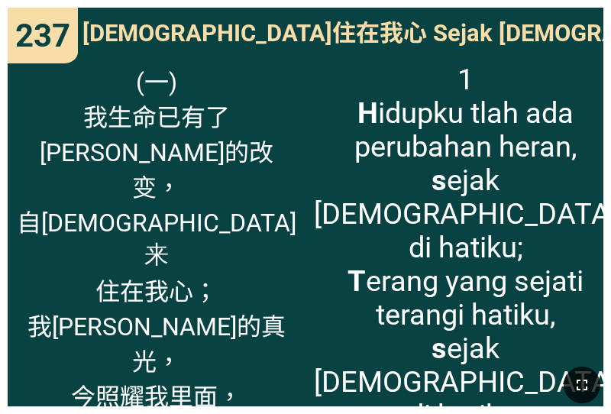
drag, startPoint x: 582, startPoint y: 384, endPoint x: 582, endPoint y: 428, distance: 44.3
click at [582, 384] on icon "button" at bounding box center [582, 385] width 18 height 18
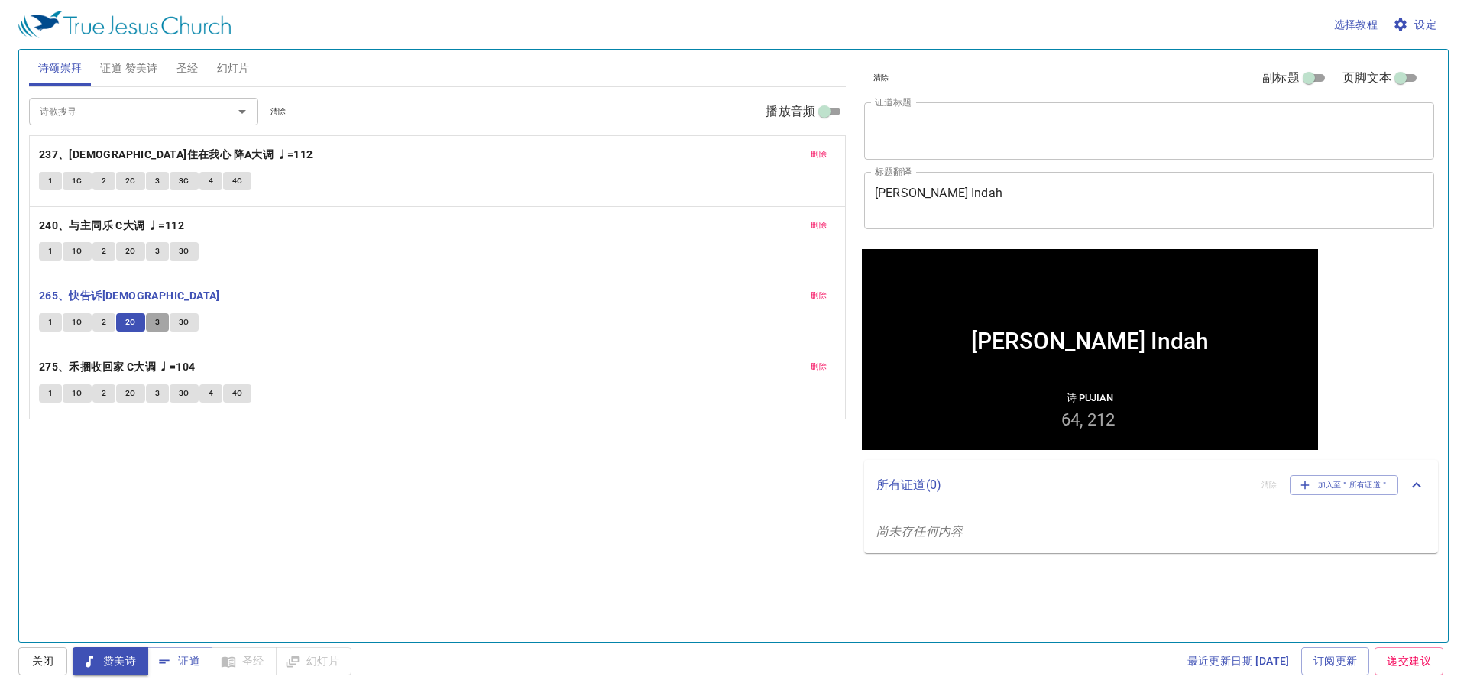
click at [156, 324] on span "3" at bounding box center [157, 323] width 5 height 14
click at [185, 325] on span "3C" at bounding box center [184, 323] width 11 height 14
click at [53, 396] on span "1" at bounding box center [50, 394] width 5 height 14
click at [73, 397] on span "1C" at bounding box center [77, 394] width 11 height 14
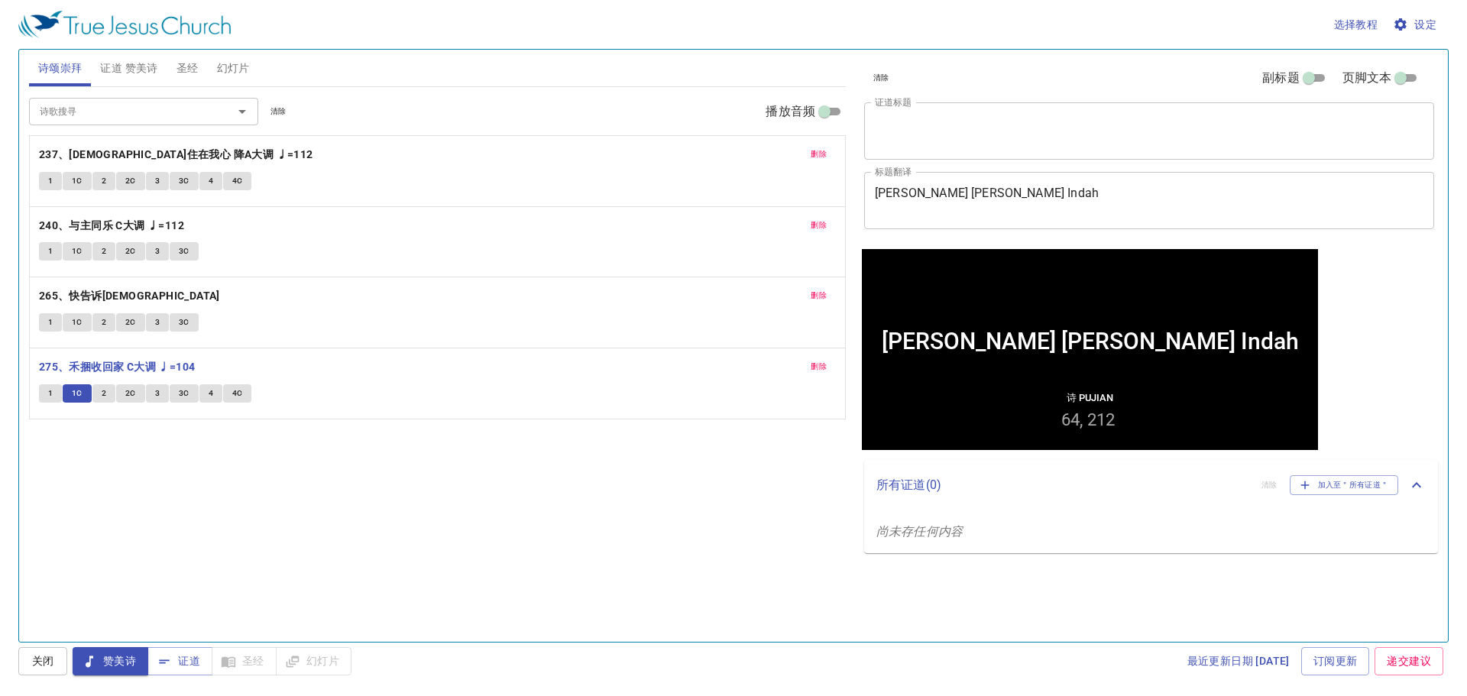
click at [104, 392] on span "2" at bounding box center [104, 394] width 5 height 14
click at [207, 394] on button "4" at bounding box center [210, 393] width 23 height 18
click at [244, 395] on button "4C" at bounding box center [237, 393] width 29 height 18
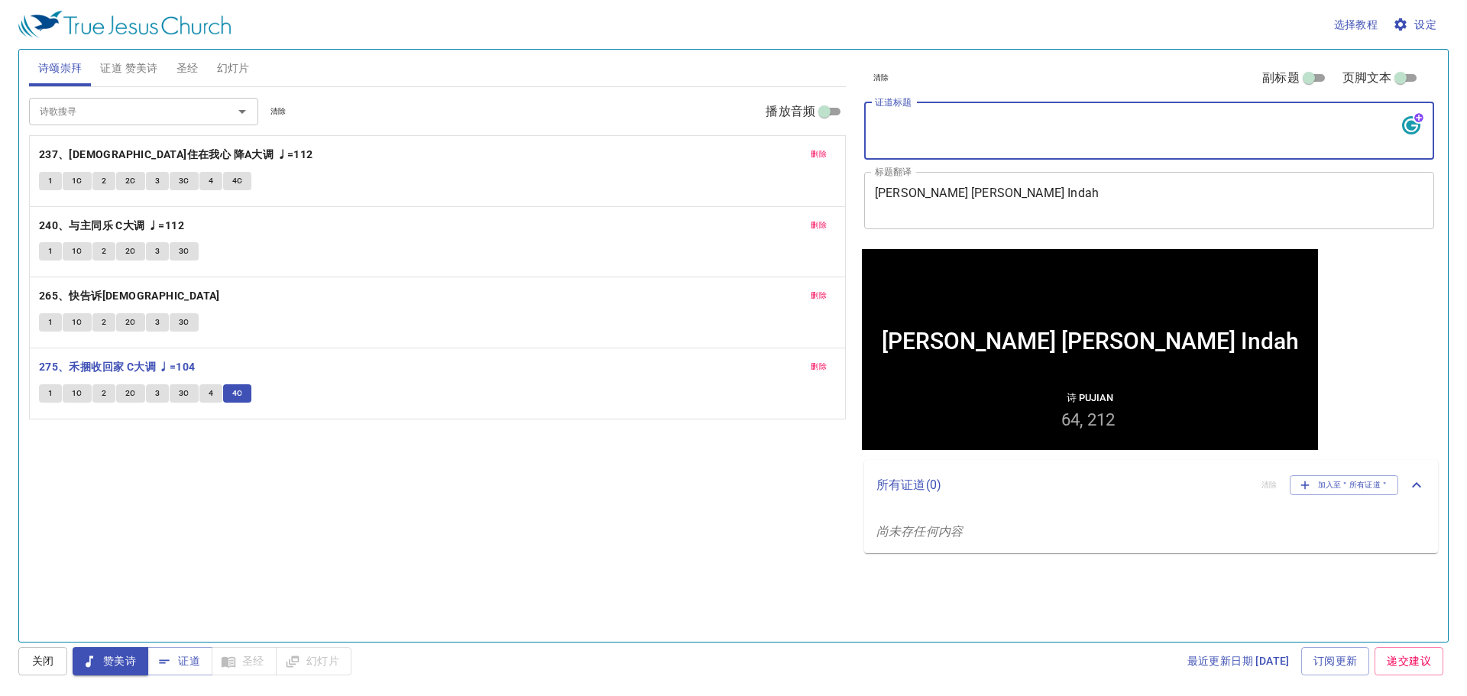
click at [914, 119] on textarea "证道标题" at bounding box center [1149, 130] width 549 height 29
paste textarea "极善又美的气氛"
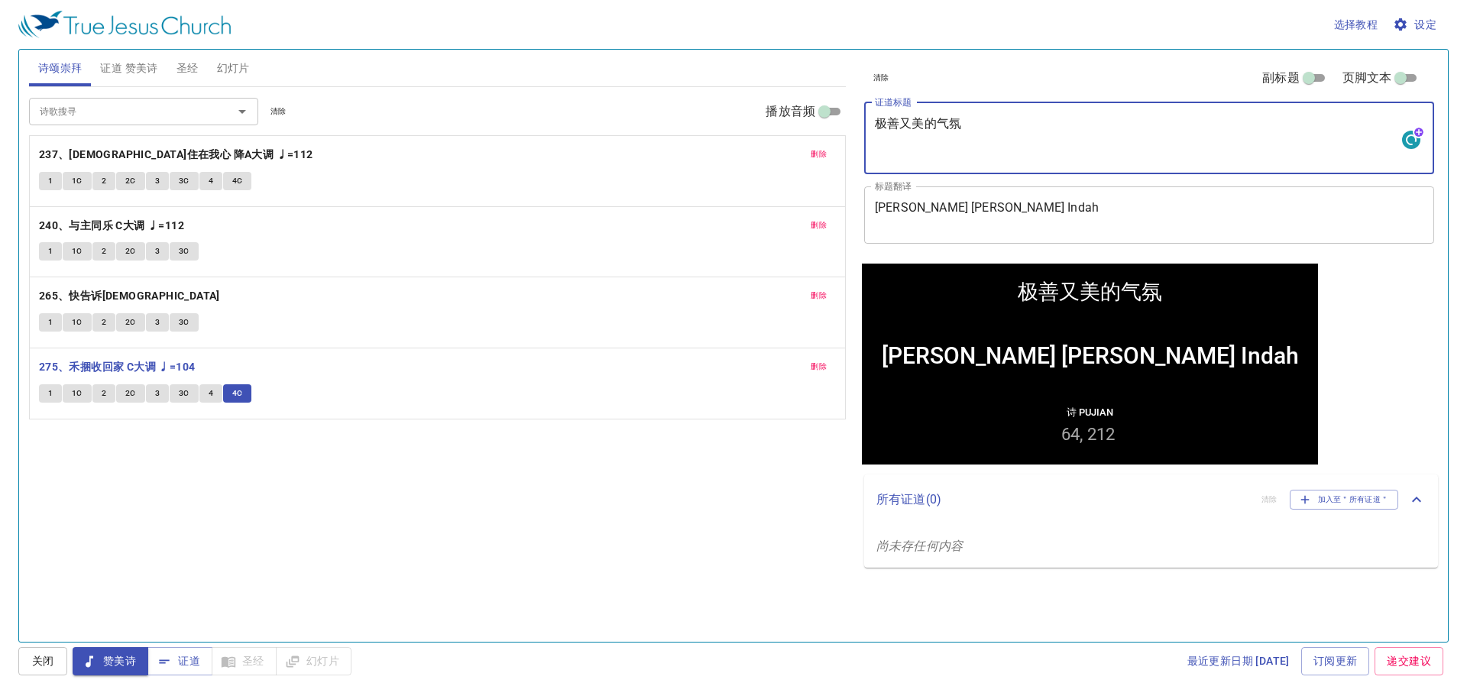
type textarea "极善又美的气氛"
click at [128, 71] on span "证道 赞美诗" at bounding box center [128, 68] width 57 height 19
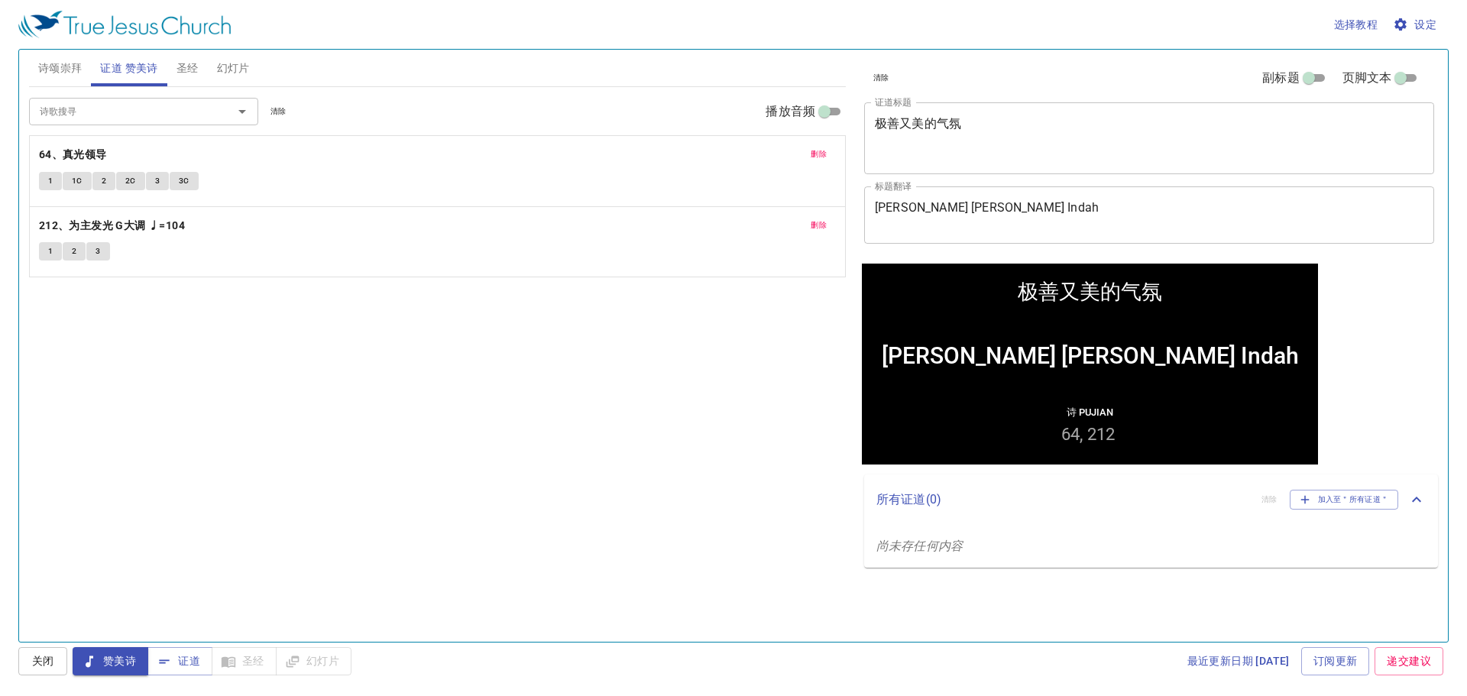
click at [812, 231] on span "删除" at bounding box center [819, 226] width 16 height 14
click at [814, 149] on span "删除" at bounding box center [819, 154] width 16 height 14
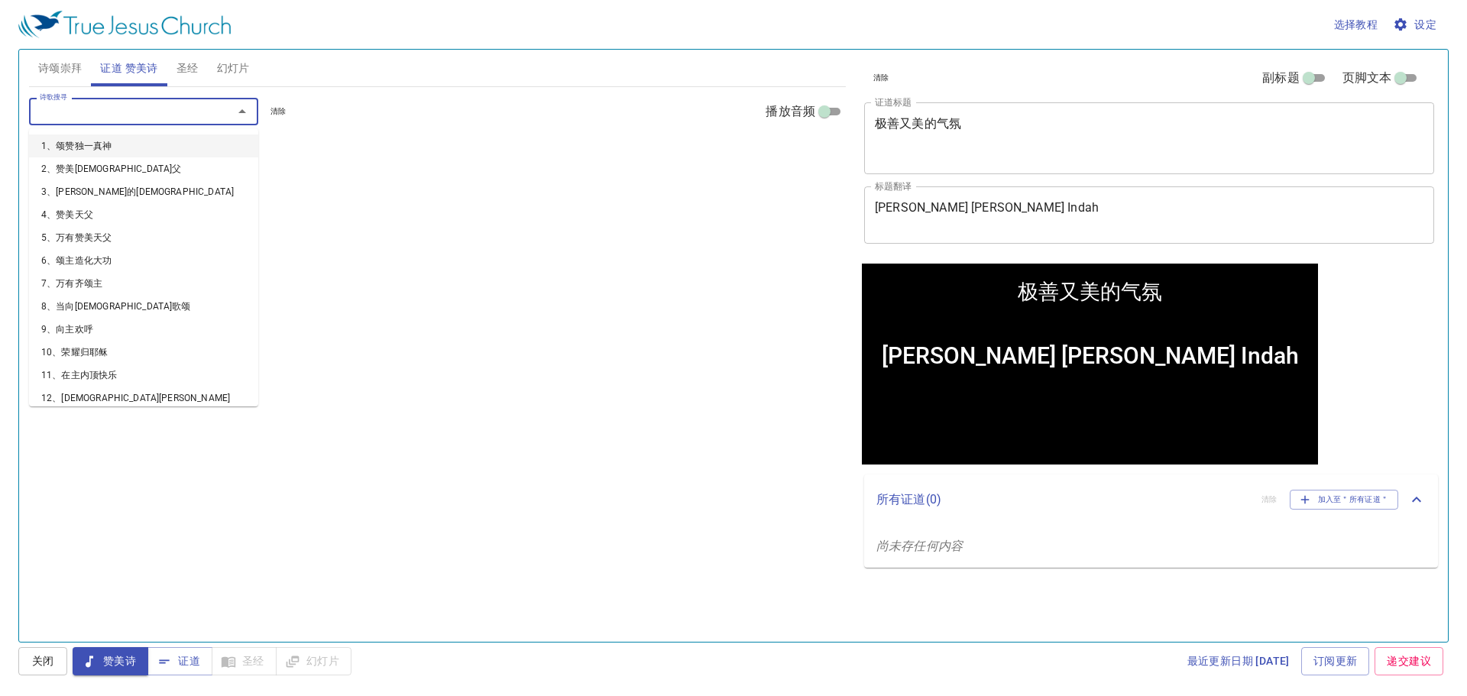
click at [145, 108] on input "诗歌搜寻" at bounding box center [121, 111] width 175 height 18
type input "235"
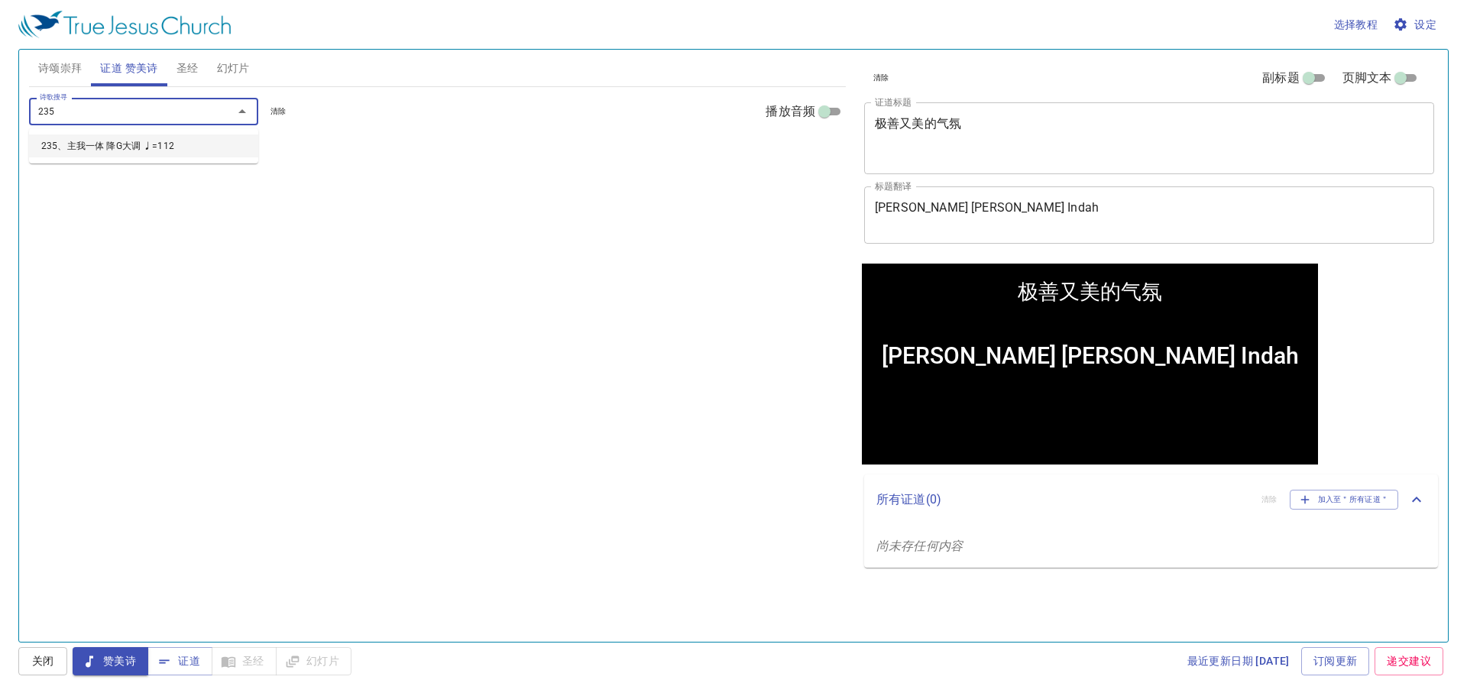
click at [159, 138] on li "235、主我一体 降G大调 ♩=112" at bounding box center [143, 145] width 229 height 23
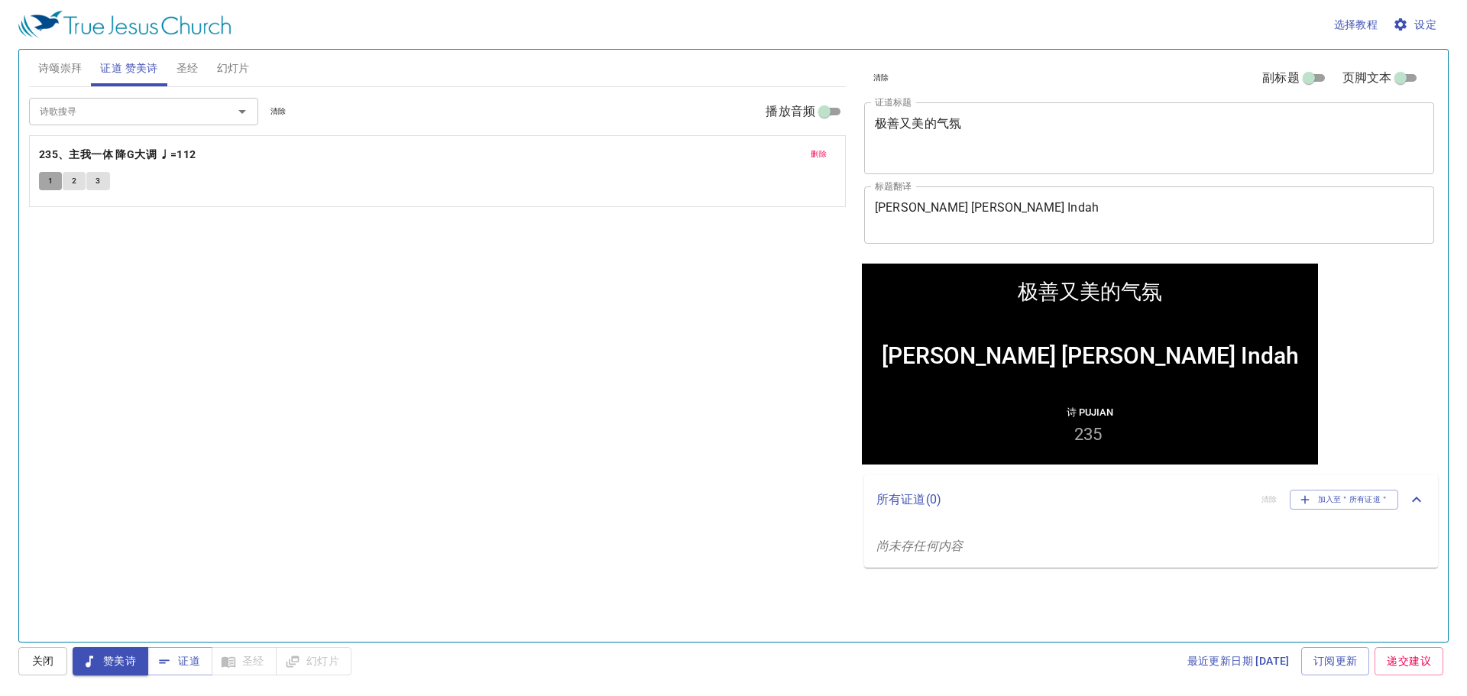
click at [55, 182] on button "1" at bounding box center [50, 181] width 23 height 18
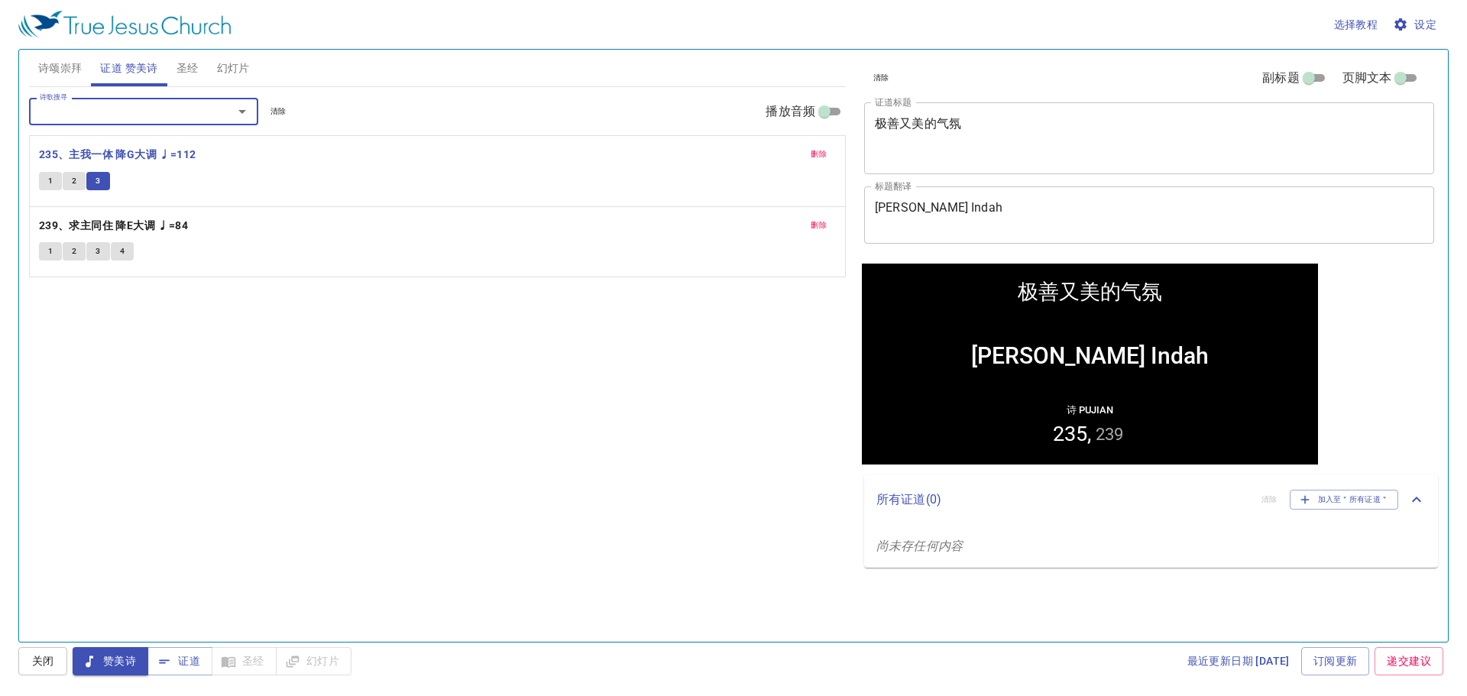
click at [182, 67] on span "圣经" at bounding box center [187, 68] width 22 height 19
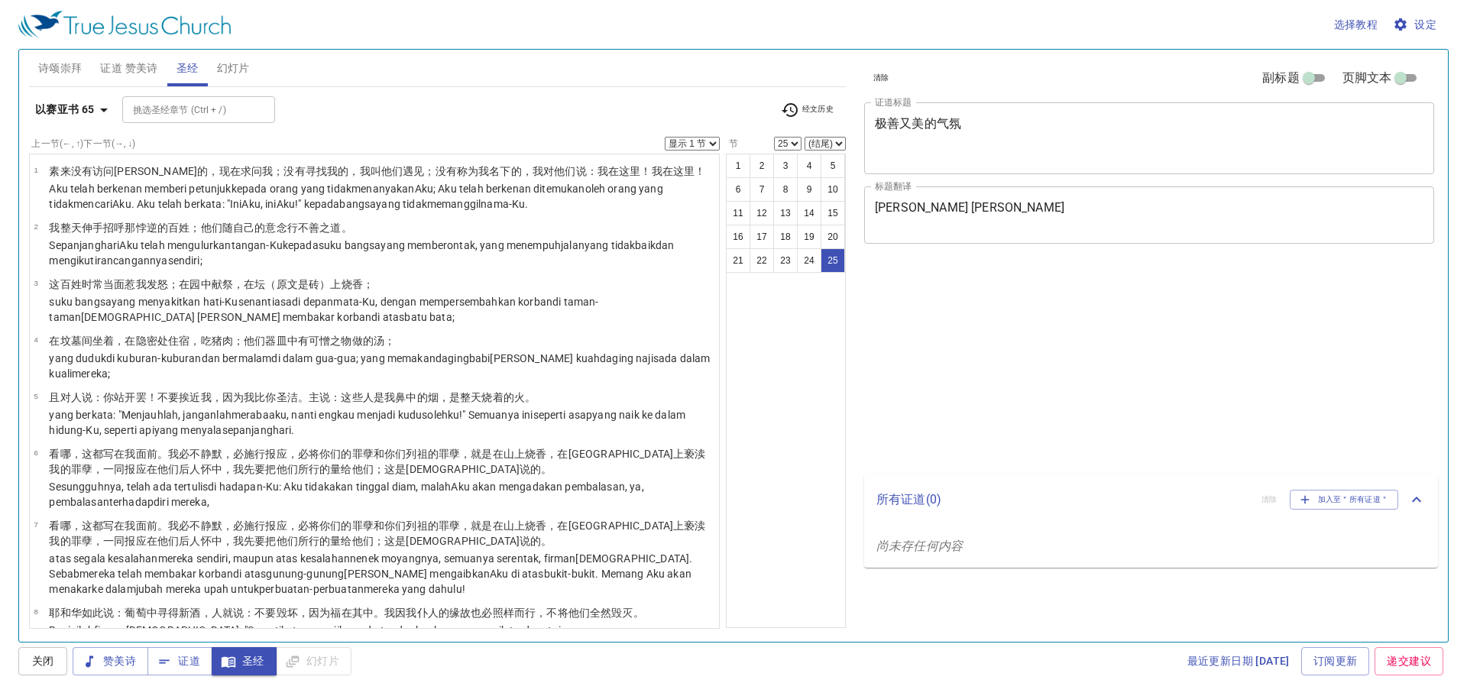
select select "25"
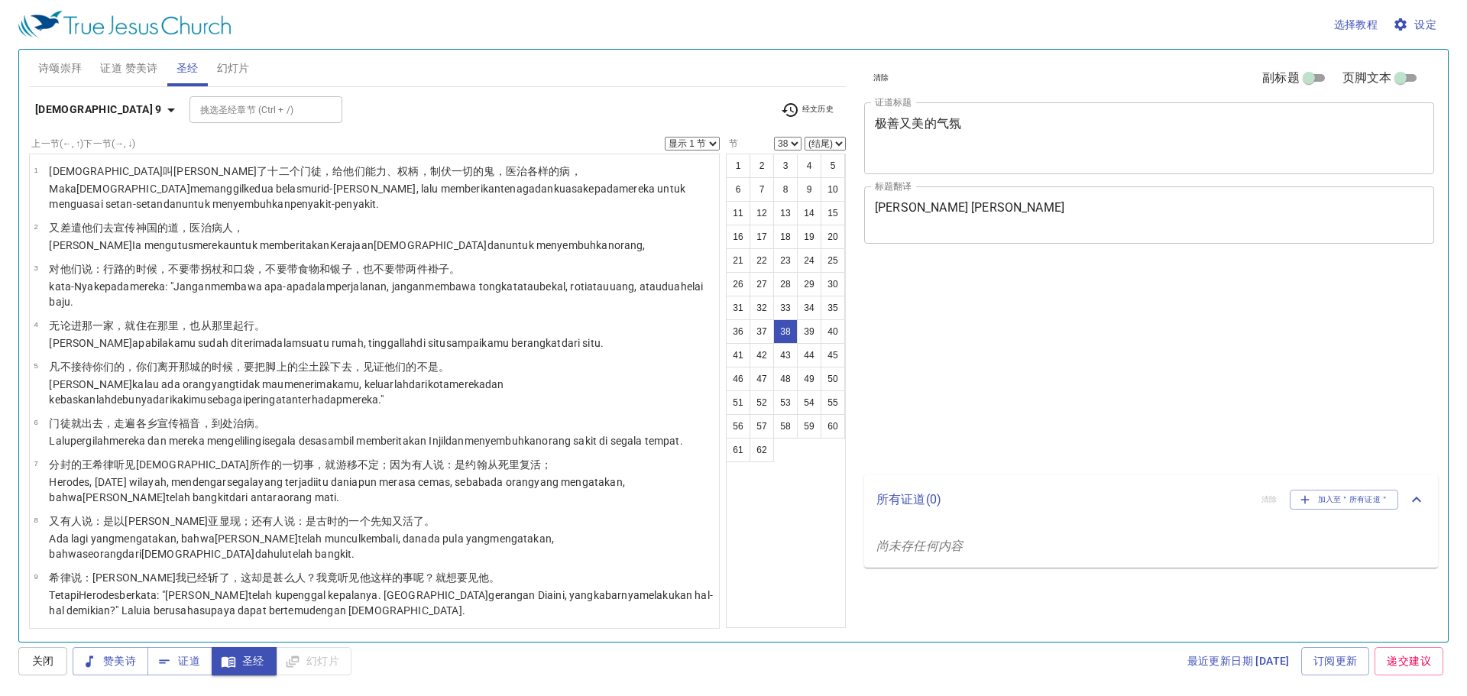
select select "38"
select select "32"
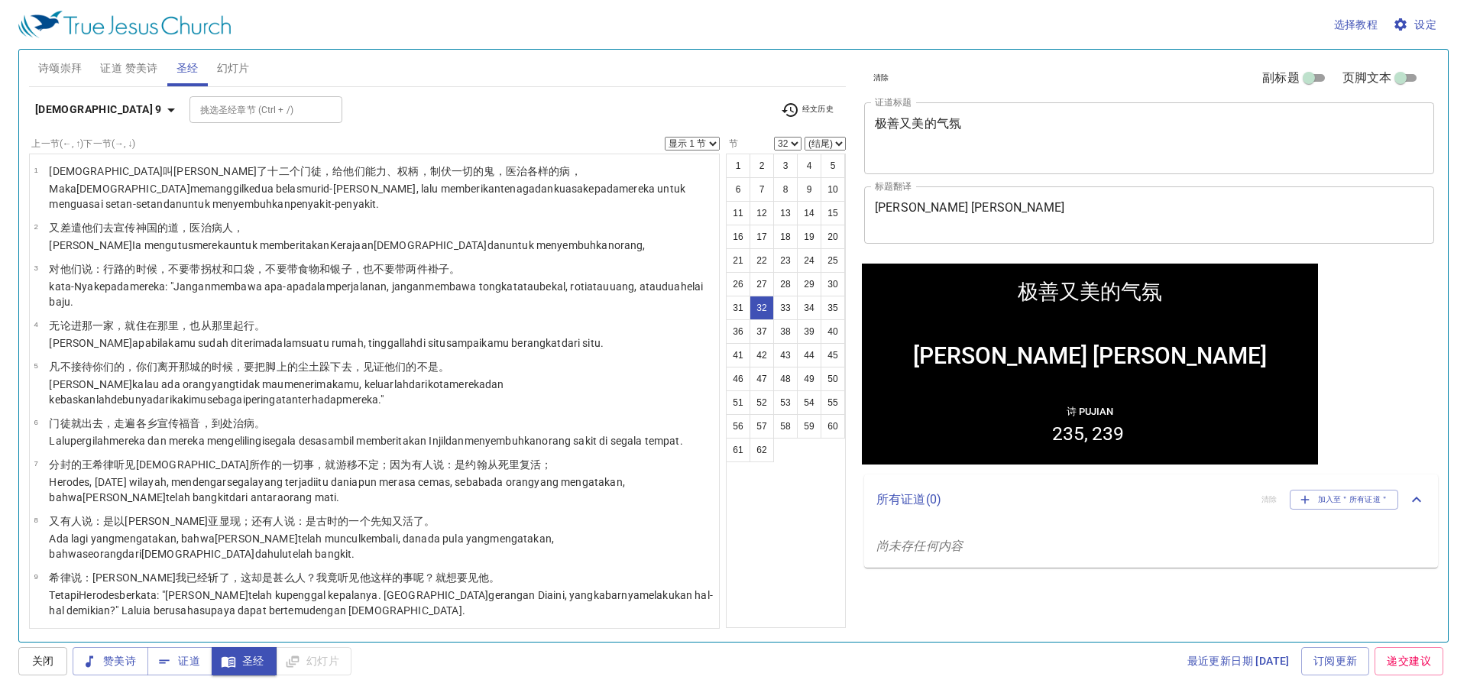
scroll to position [1431, 0]
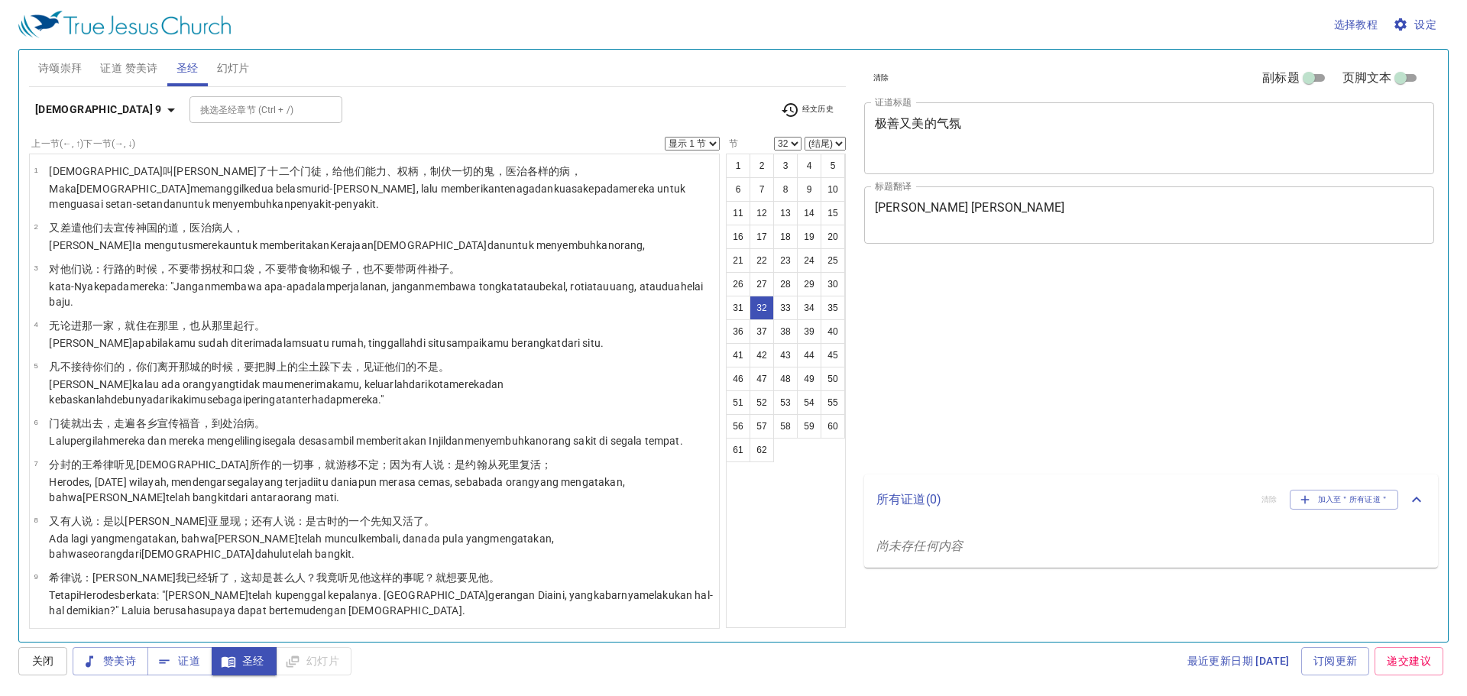
select select "32"
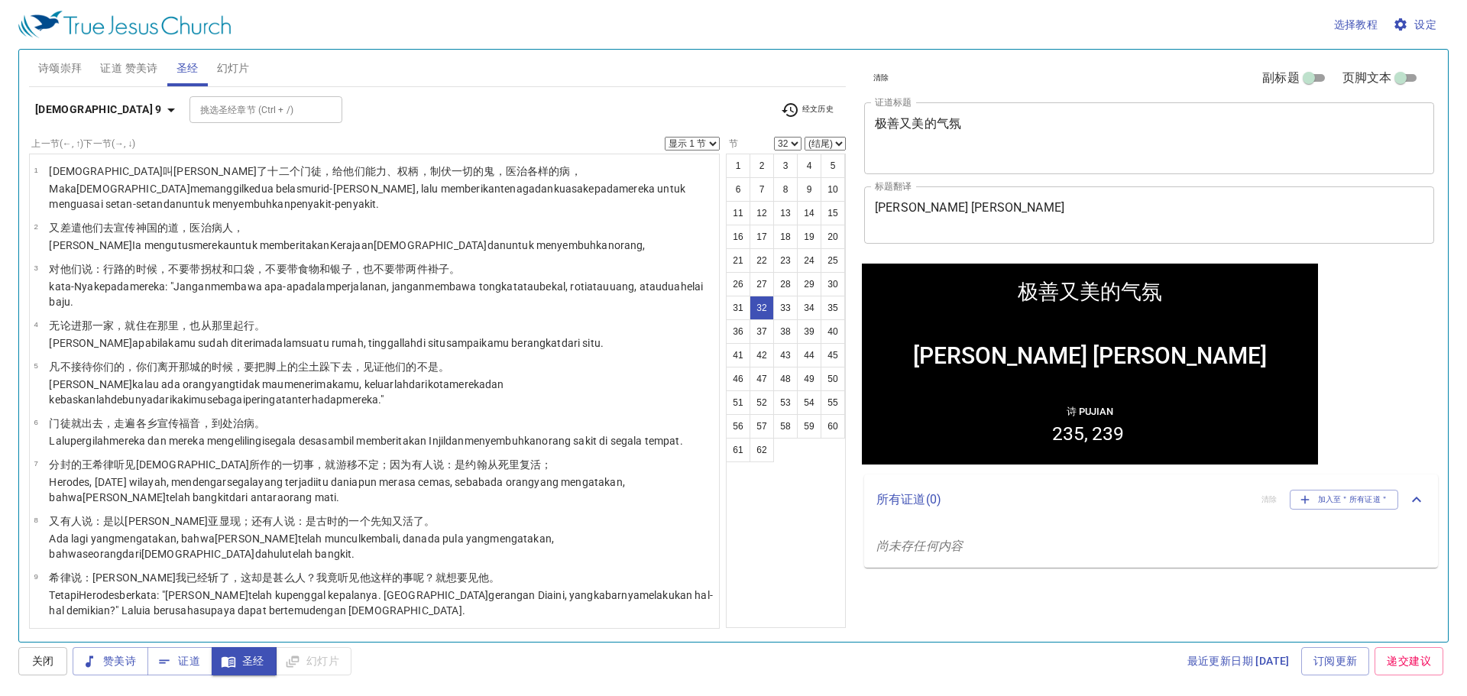
scroll to position [1431, 0]
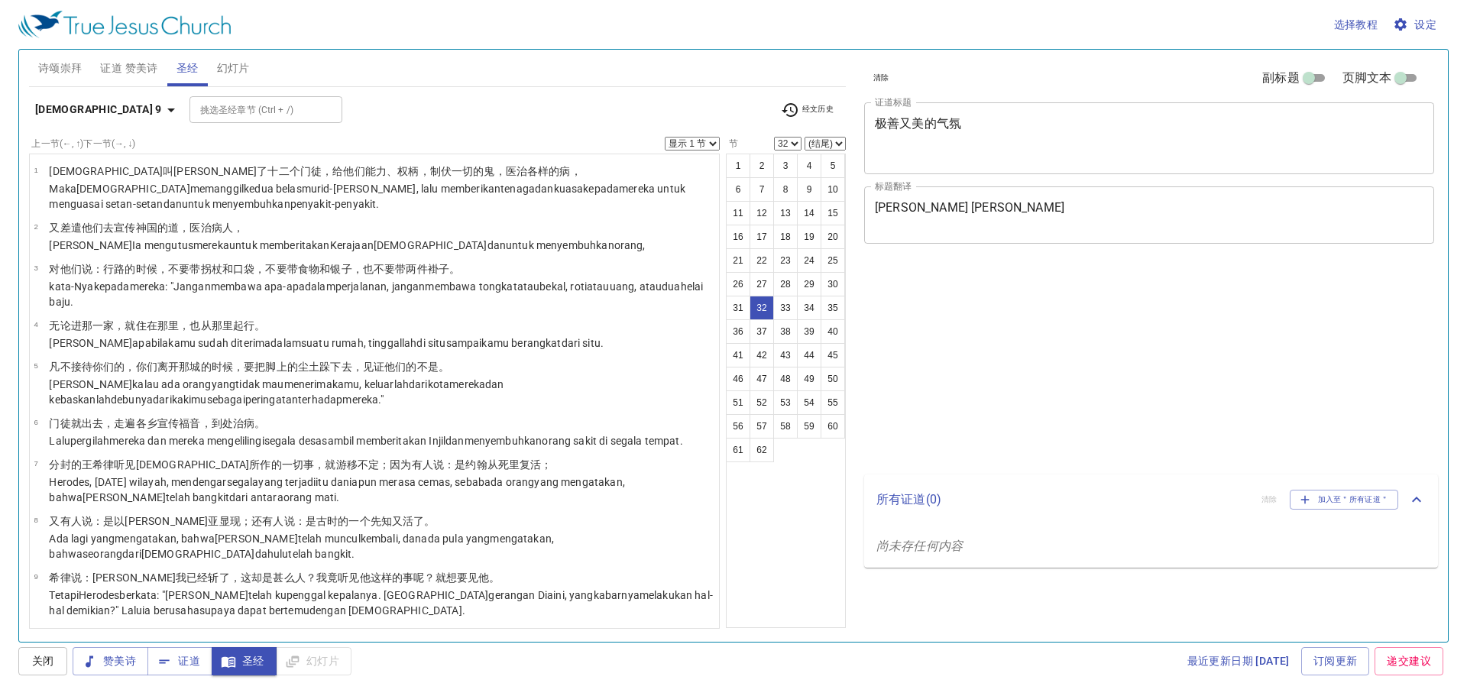
select select "32"
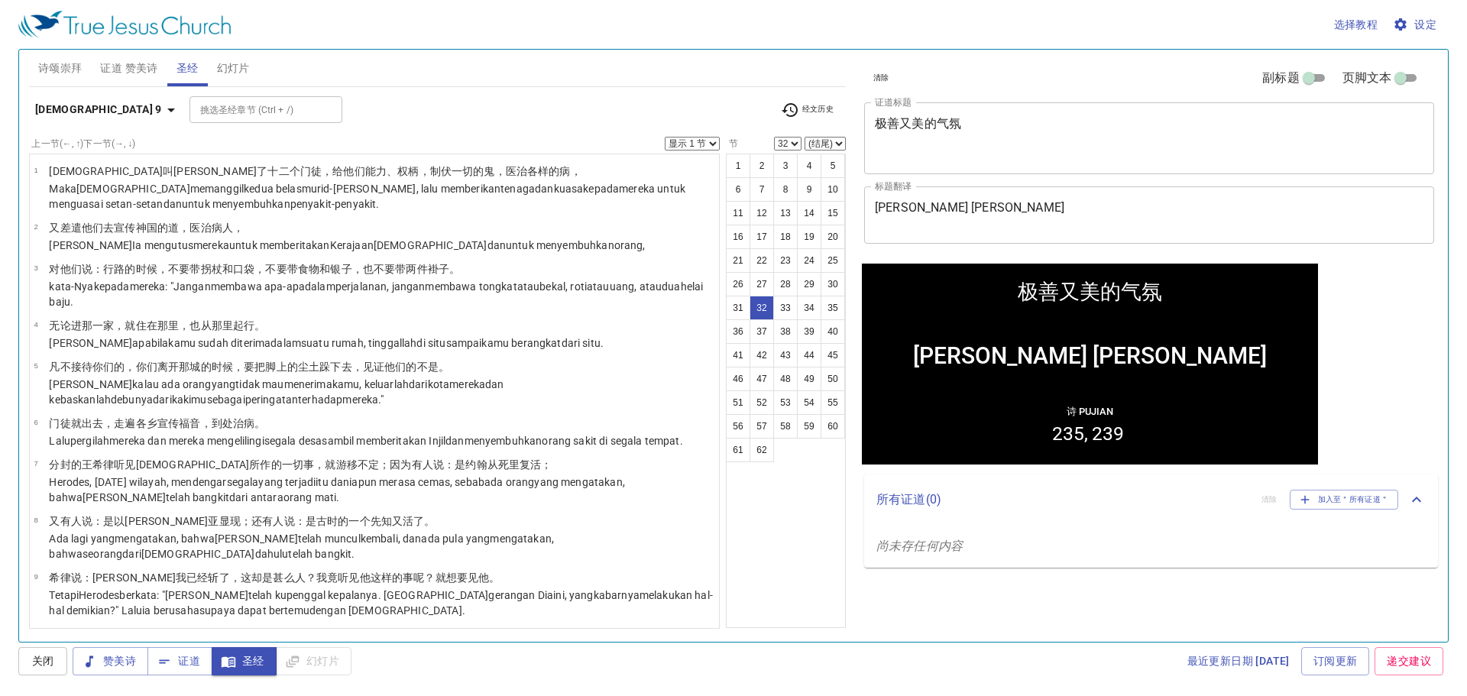
scroll to position [1431, 0]
